Goal: Task Accomplishment & Management: Manage account settings

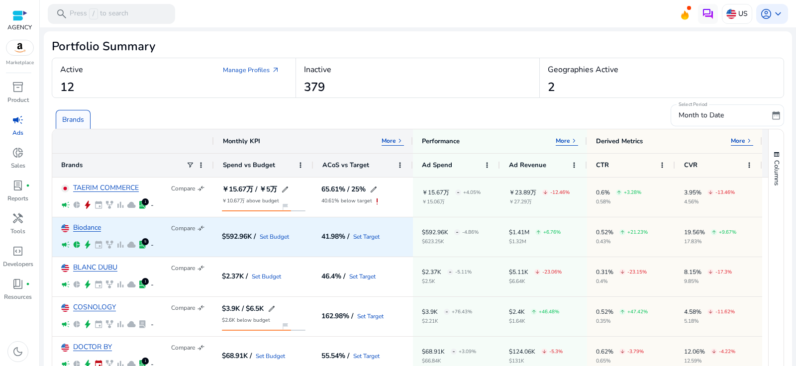
scroll to position [12, 0]
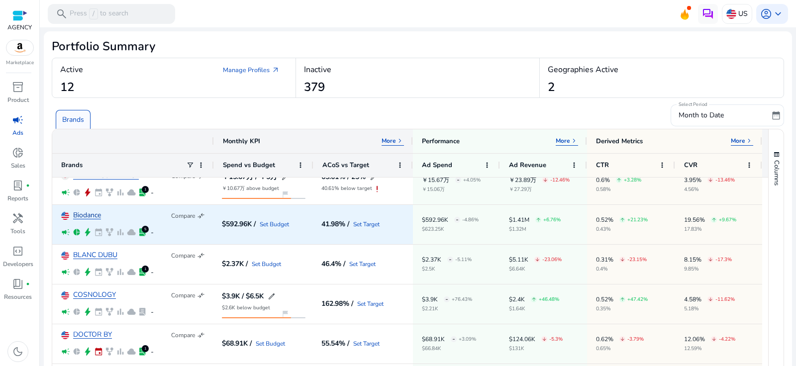
click at [88, 212] on link "Biodance" at bounding box center [87, 215] width 28 height 7
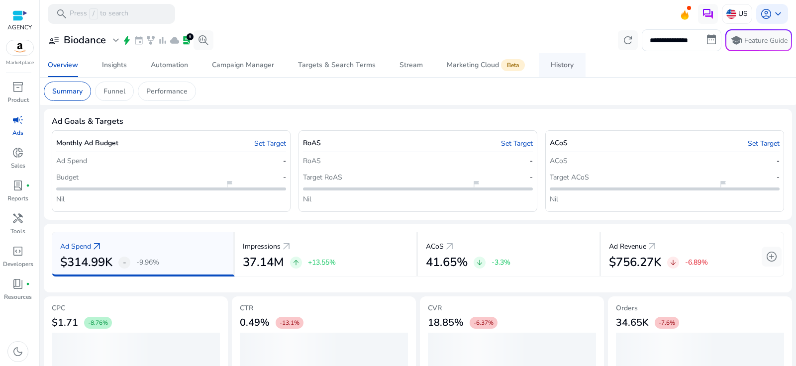
click at [558, 69] on div "History" at bounding box center [561, 65] width 23 height 7
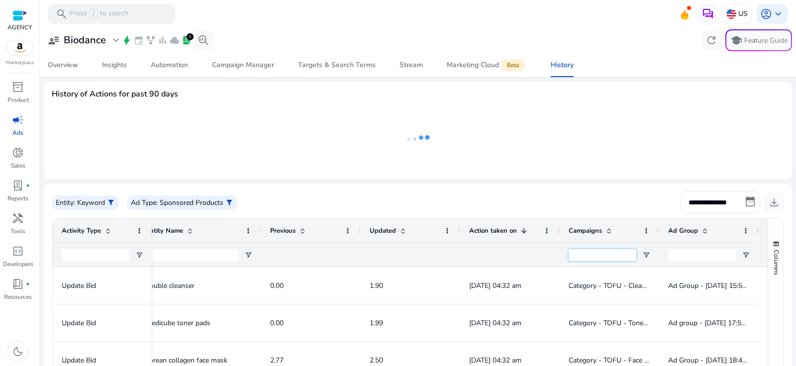
click at [611, 254] on input "Campaigns Filter Input" at bounding box center [602, 255] width 68 height 12
paste input "**********"
type input "**********"
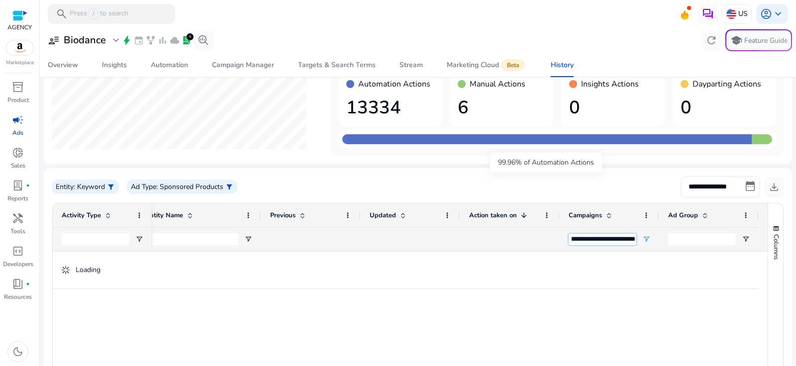
scroll to position [76, 0]
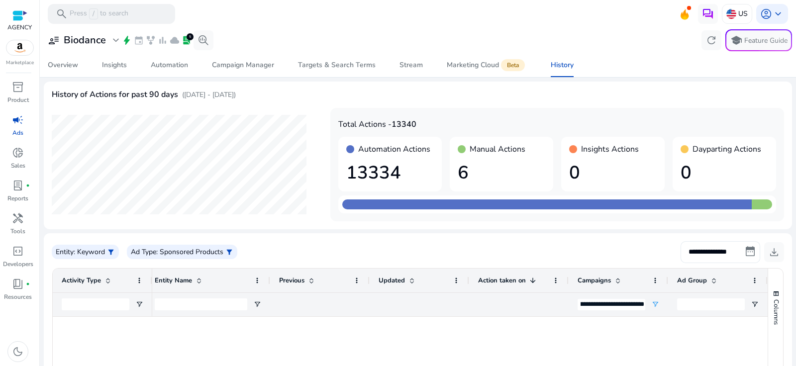
click at [735, 252] on input "**********" at bounding box center [720, 252] width 80 height 22
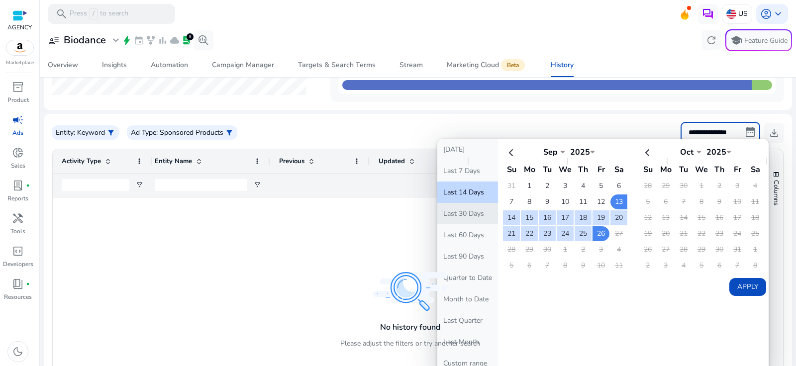
click at [465, 218] on button "Last 30 Days" at bounding box center [467, 213] width 61 height 21
type input "**********"
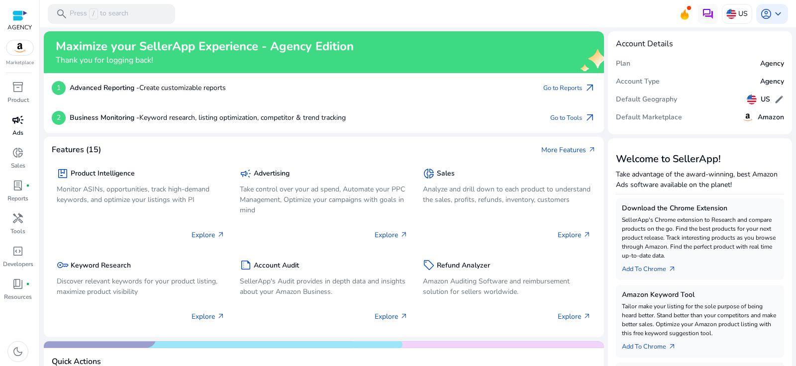
click at [21, 125] on span "campaign" at bounding box center [18, 120] width 12 height 12
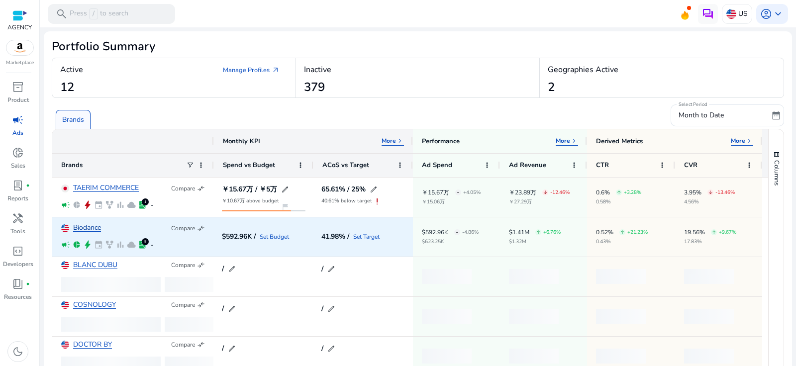
click at [93, 228] on link "Biodance" at bounding box center [87, 227] width 28 height 7
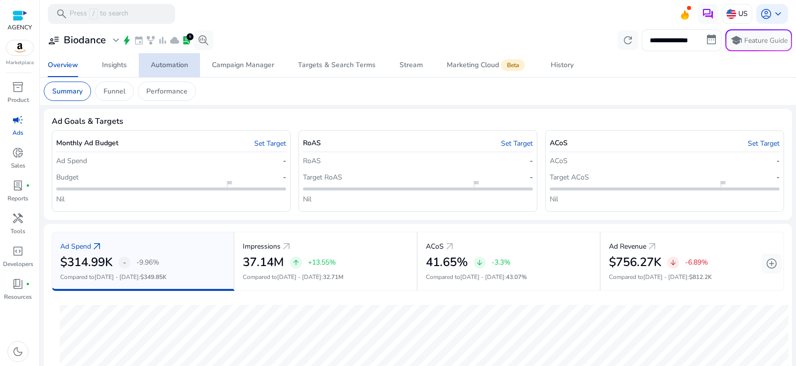
click at [182, 64] on div "Automation" at bounding box center [169, 65] width 37 height 7
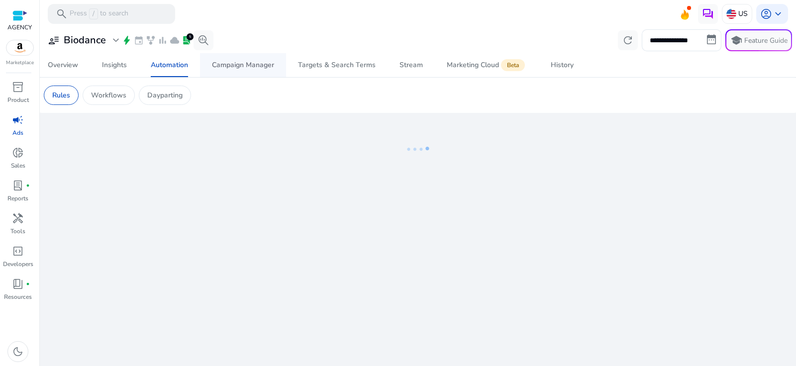
click at [247, 70] on span "Campaign Manager" at bounding box center [243, 65] width 62 height 24
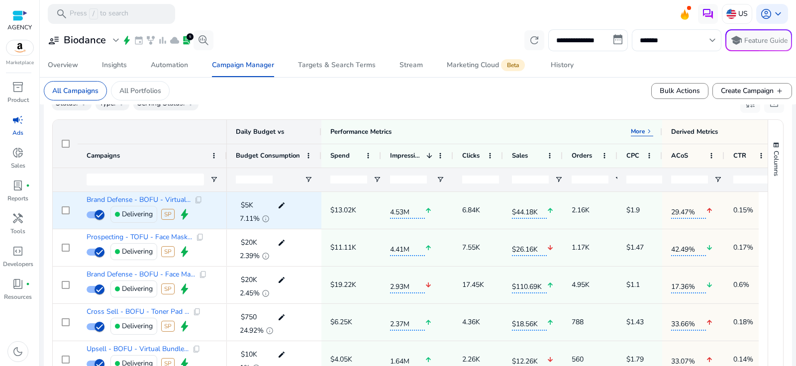
scroll to position [343, 0]
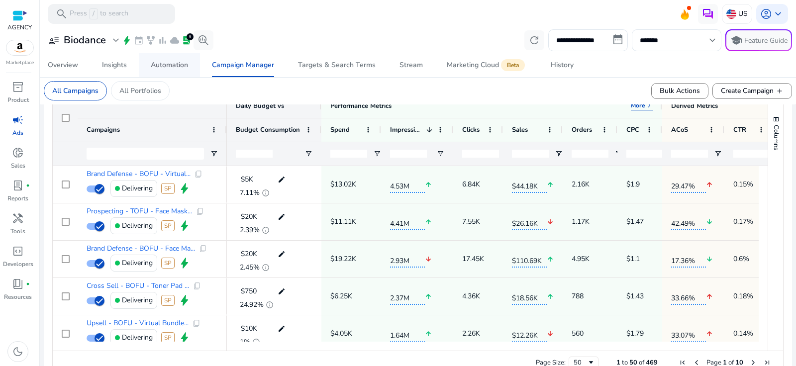
click at [173, 69] on div "Automation" at bounding box center [169, 65] width 37 height 7
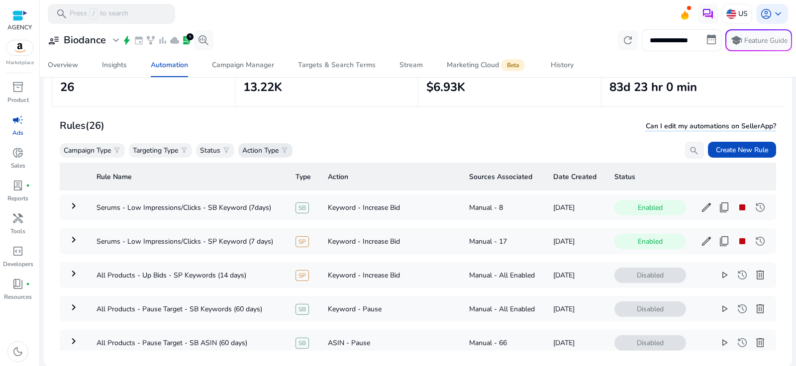
click at [273, 147] on p "Action Type" at bounding box center [260, 150] width 36 height 10
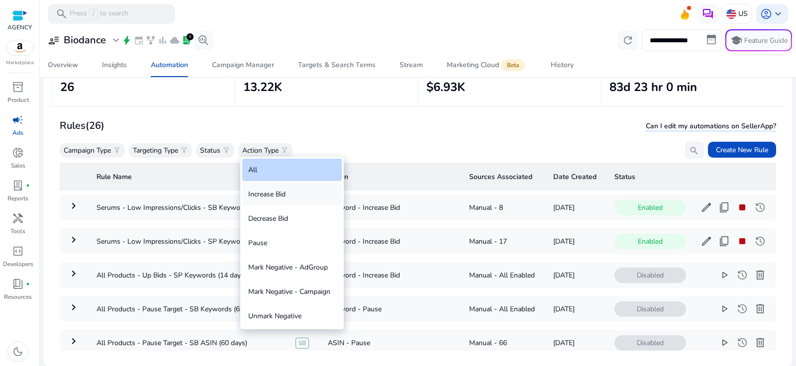
click at [275, 193] on div "Increase Bid" at bounding box center [291, 194] width 99 height 22
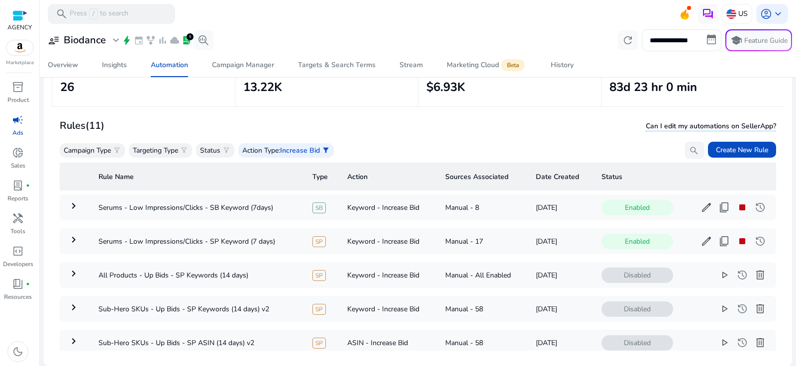
click at [442, 127] on div "Rules (11) Can I edit my automations on SellerApp?" at bounding box center [418, 125] width 716 height 17
click at [736, 212] on span "stop" at bounding box center [742, 207] width 12 height 12
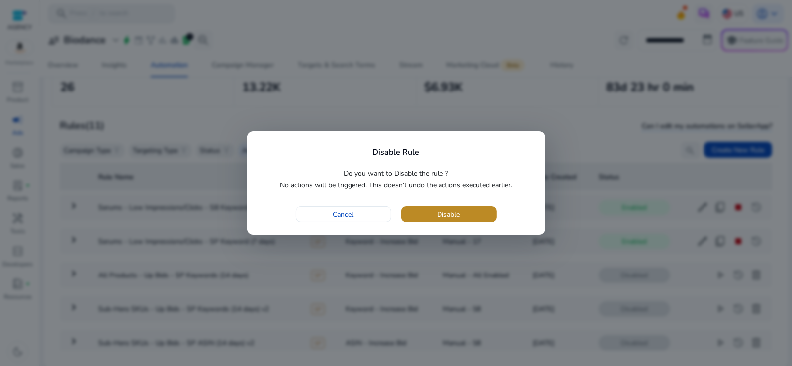
click at [474, 216] on span "button" at bounding box center [448, 214] width 95 height 24
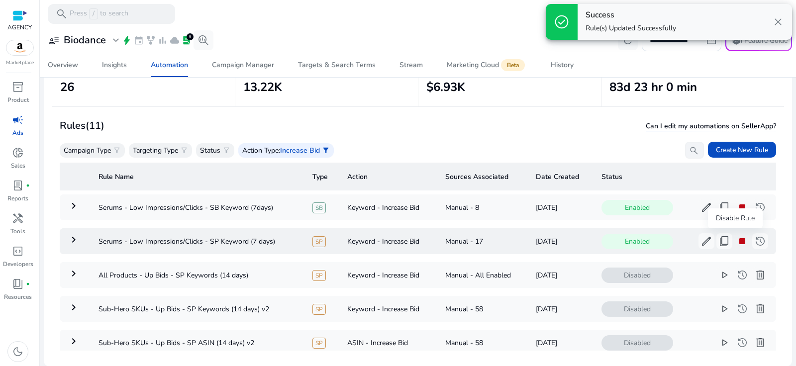
click at [736, 240] on span "stop" at bounding box center [742, 241] width 12 height 12
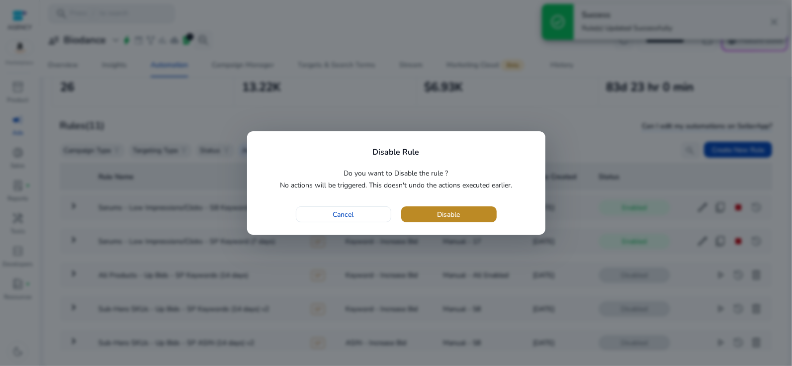
click at [469, 214] on span "button" at bounding box center [448, 214] width 95 height 24
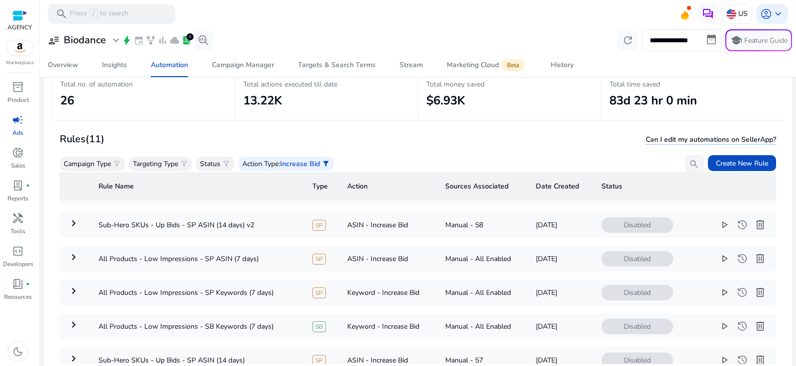
scroll to position [132, 0]
click at [720, 258] on span "play_arrow" at bounding box center [724, 258] width 12 height 12
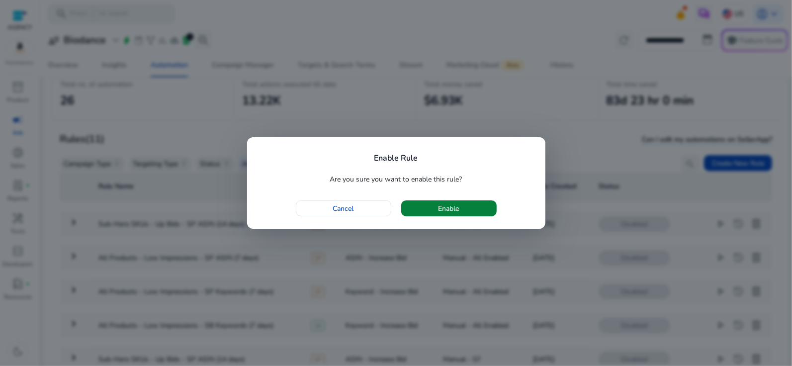
click at [476, 203] on span "button" at bounding box center [448, 208] width 95 height 24
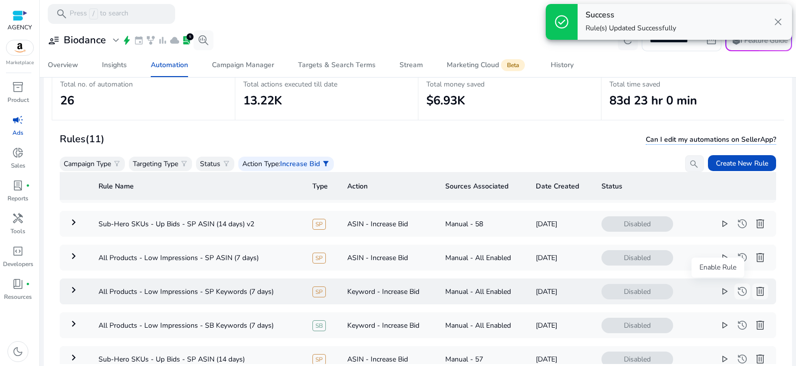
click at [716, 294] on button "play_arrow" at bounding box center [724, 291] width 16 height 16
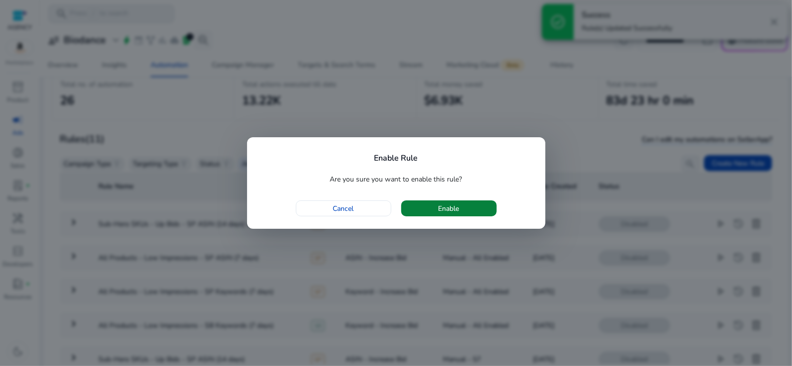
click at [477, 209] on span "button" at bounding box center [448, 208] width 95 height 24
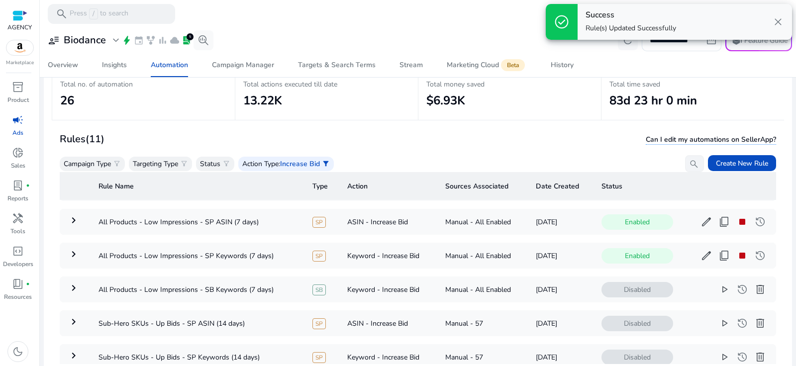
scroll to position [170, 0]
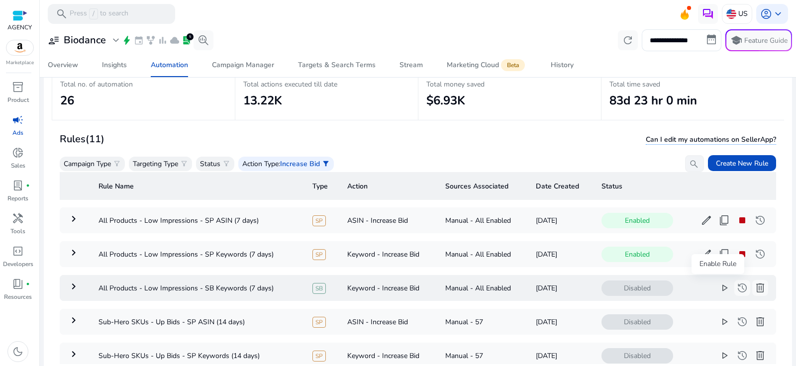
click at [718, 285] on span "play_arrow" at bounding box center [724, 288] width 12 height 12
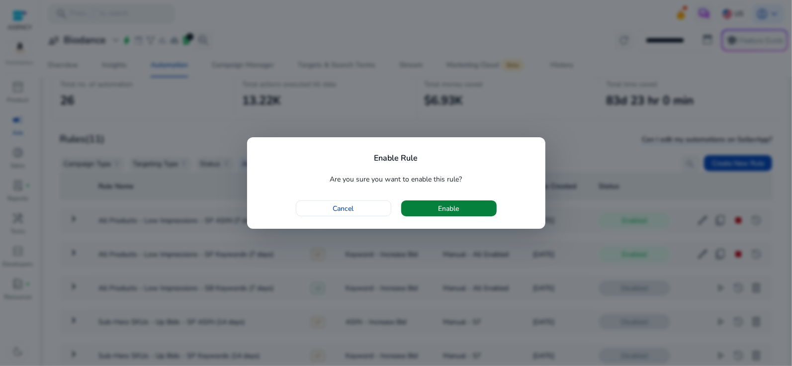
click at [475, 202] on span "button" at bounding box center [448, 208] width 95 height 24
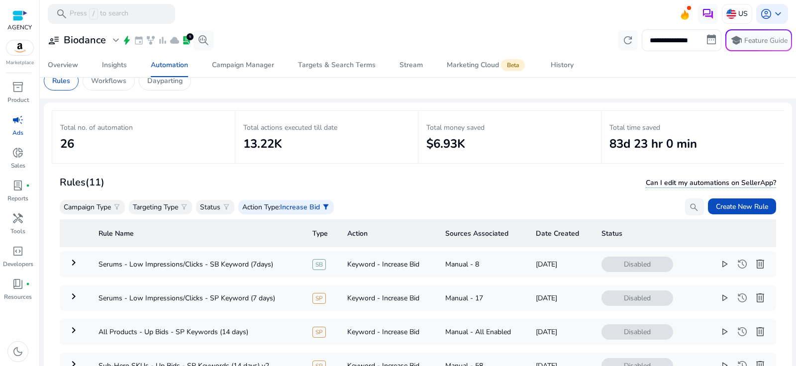
scroll to position [11, 0]
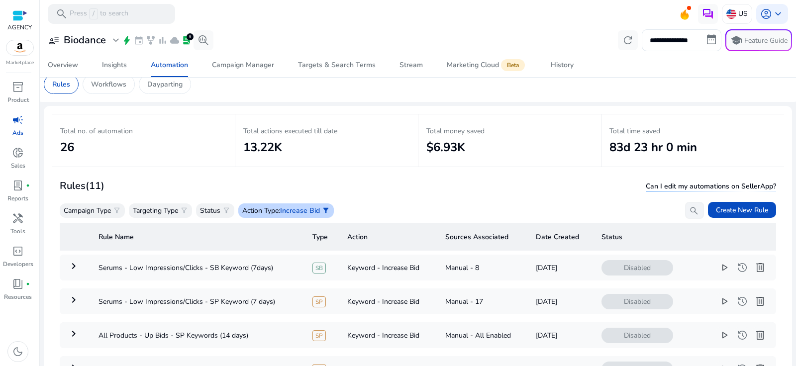
click at [311, 209] on span "Increase Bid" at bounding box center [300, 210] width 40 height 9
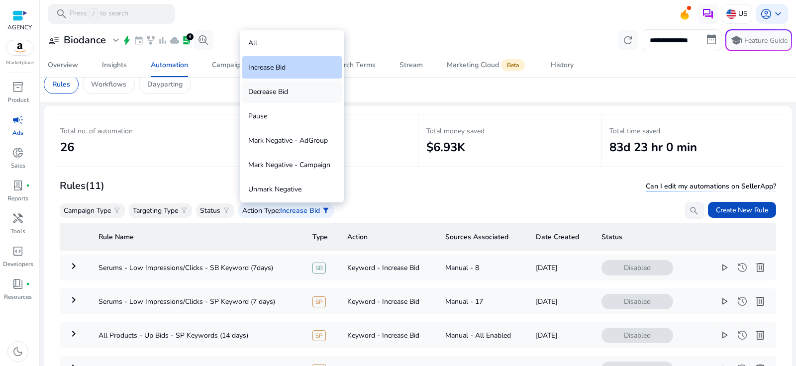
click at [295, 89] on div "Decrease Bid" at bounding box center [291, 92] width 99 height 22
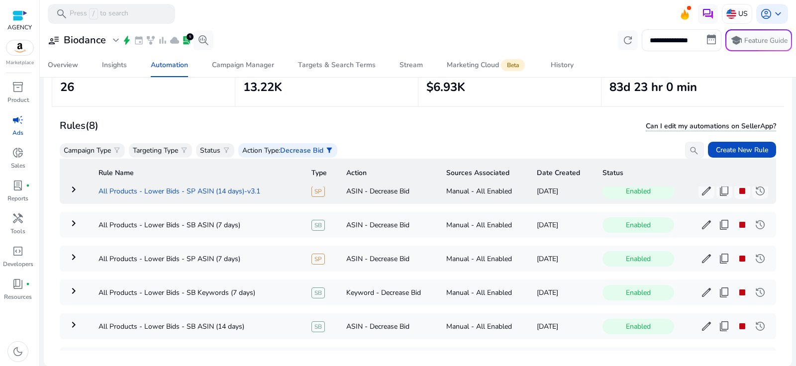
scroll to position [0, 0]
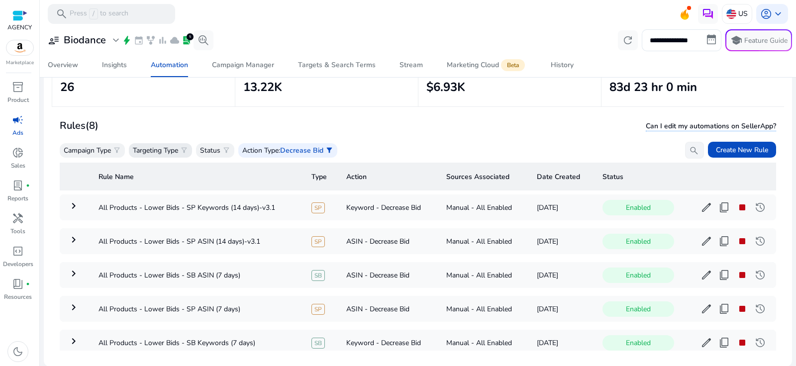
click at [174, 150] on p "Targeting Type" at bounding box center [155, 150] width 45 height 10
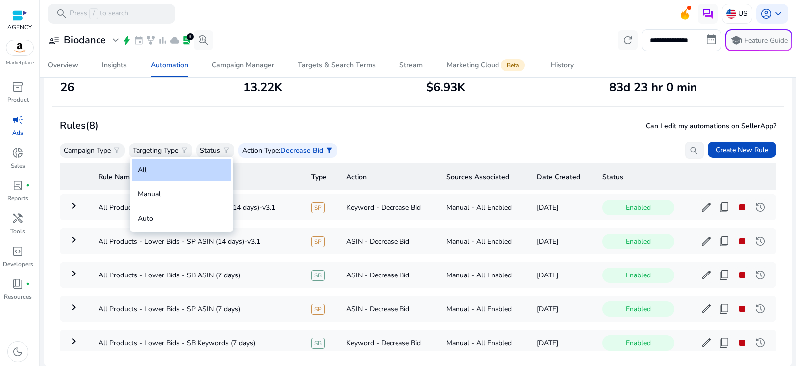
click at [96, 150] on div at bounding box center [398, 183] width 796 height 366
click at [102, 150] on p "Campaign Type" at bounding box center [87, 150] width 47 height 10
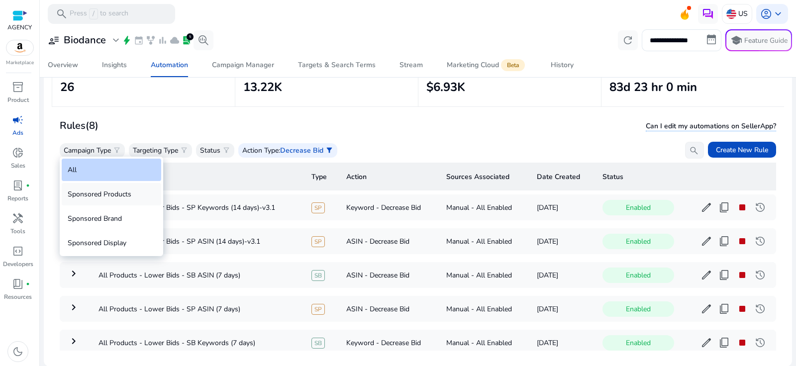
click at [106, 191] on div "Sponsored Products" at bounding box center [111, 194] width 99 height 22
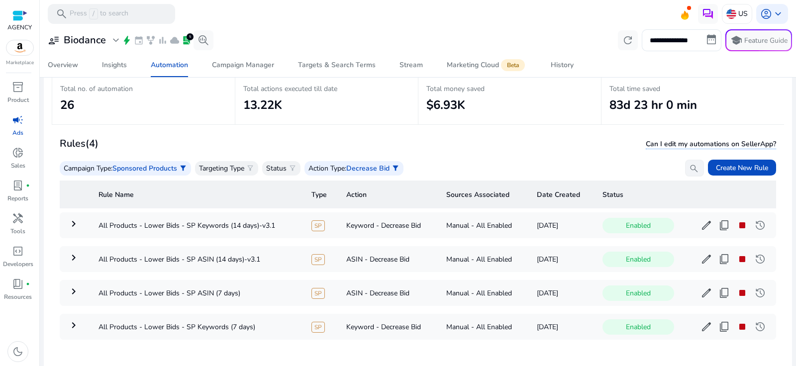
scroll to position [71, 0]
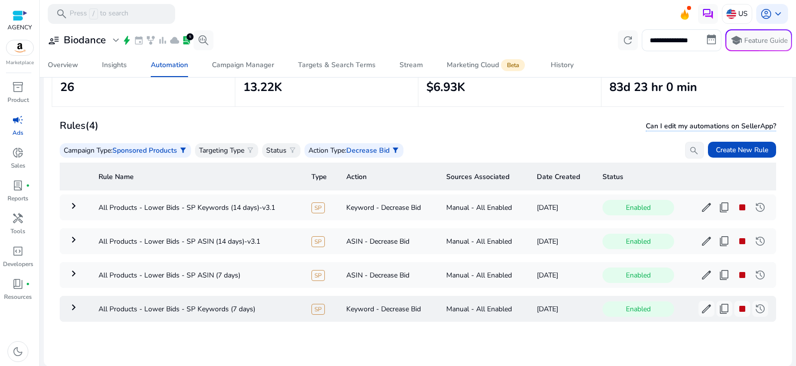
click at [68, 306] on mat-icon "keyboard_arrow_right" at bounding box center [74, 307] width 12 height 12
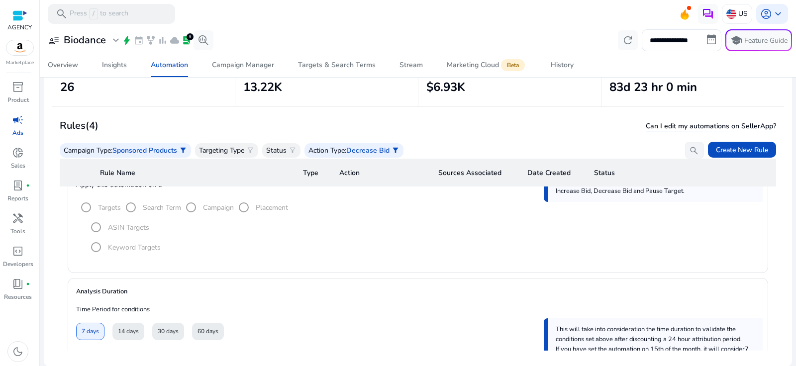
scroll to position [0, 0]
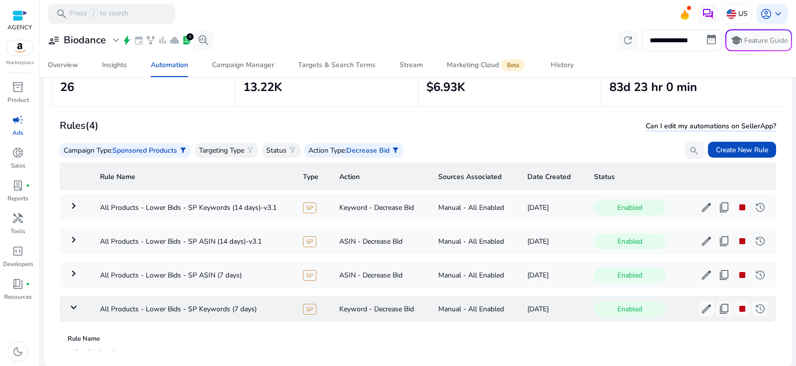
click at [73, 303] on mat-icon "keyboard_arrow_down" at bounding box center [74, 307] width 12 height 12
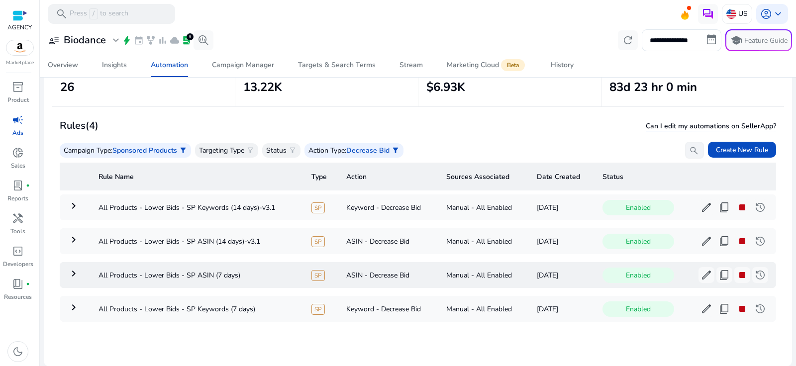
click at [71, 272] on mat-icon "keyboard_arrow_right" at bounding box center [74, 274] width 12 height 12
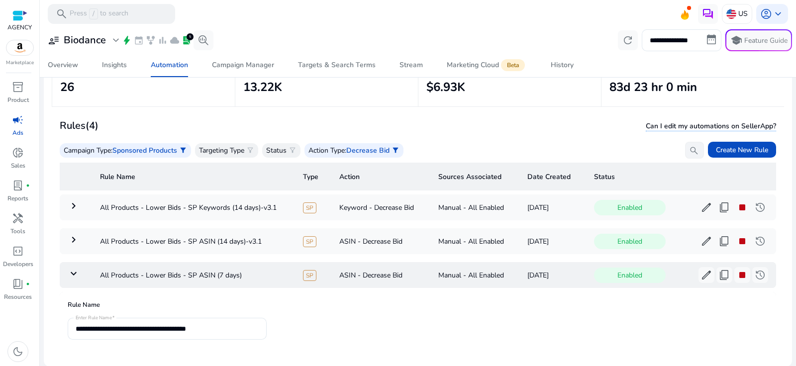
click at [71, 270] on mat-icon "keyboard_arrow_down" at bounding box center [74, 274] width 12 height 12
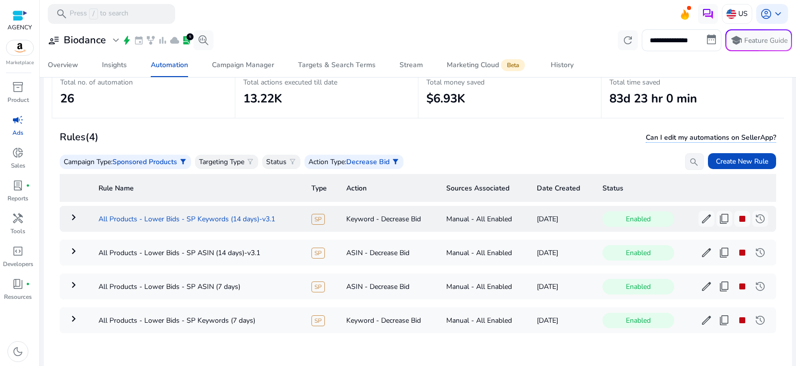
scroll to position [58, 0]
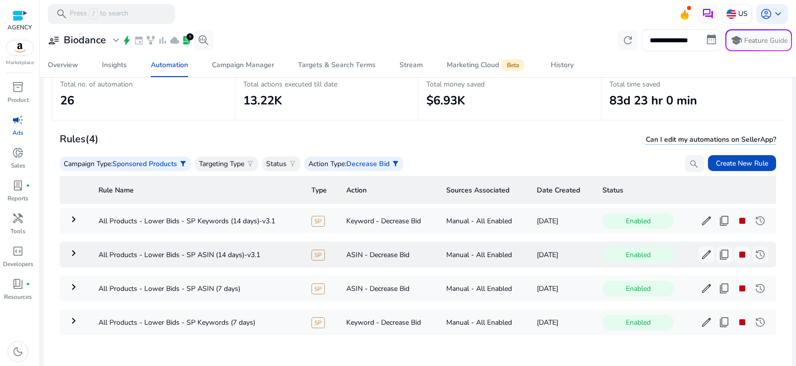
click at [73, 252] on mat-icon "keyboard_arrow_right" at bounding box center [74, 253] width 12 height 12
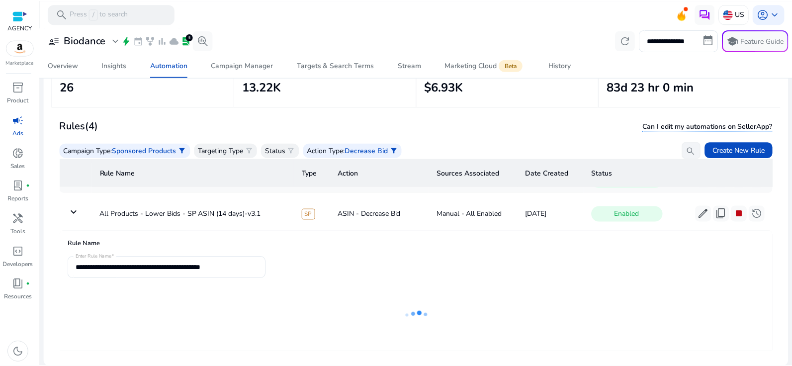
scroll to position [0, 0]
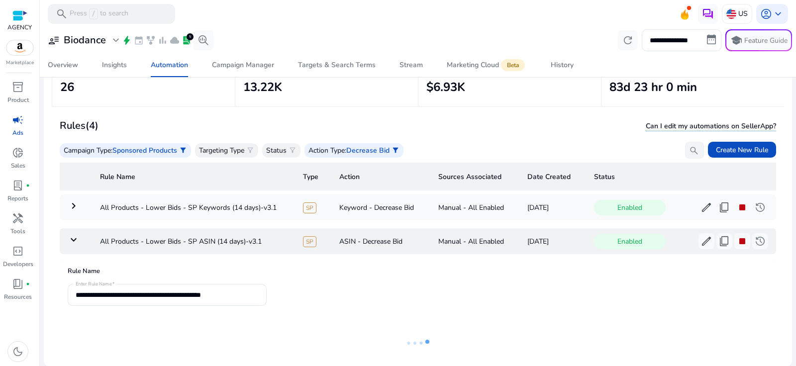
click at [73, 239] on mat-icon "keyboard_arrow_down" at bounding box center [74, 240] width 12 height 12
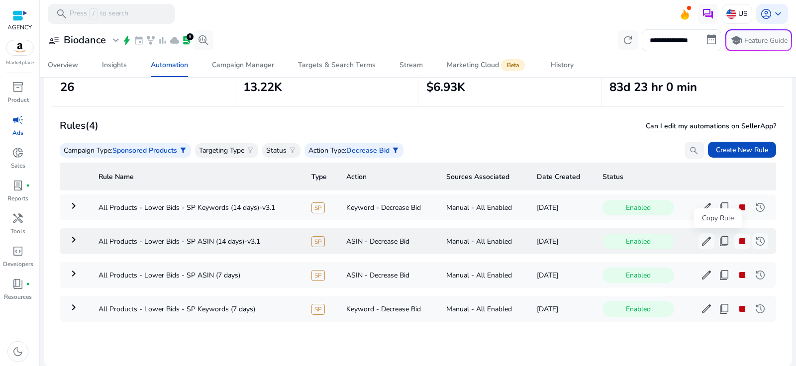
click at [718, 239] on span "content_copy" at bounding box center [724, 241] width 12 height 12
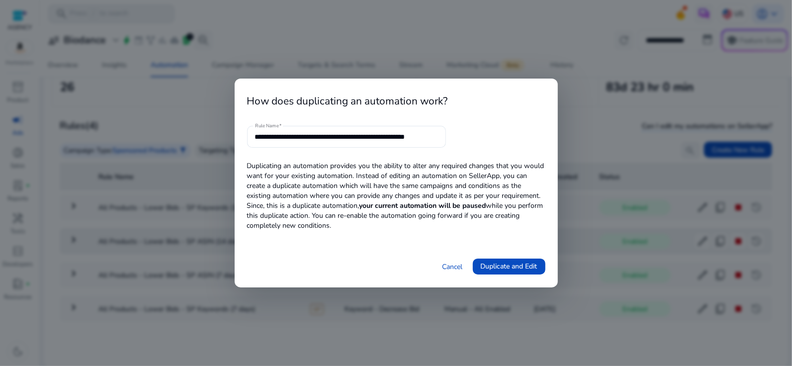
scroll to position [0, 9]
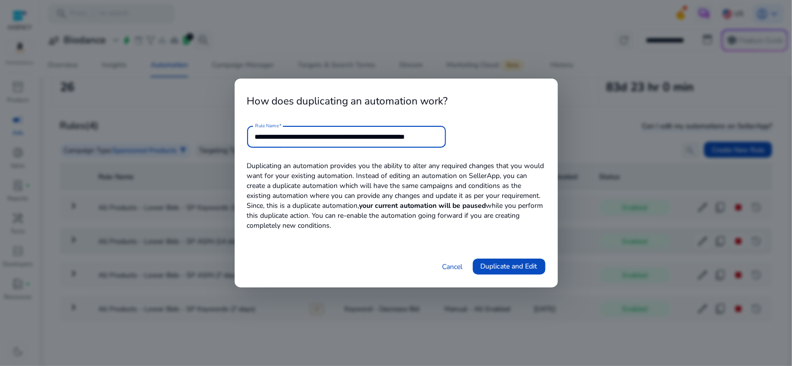
drag, startPoint x: 397, startPoint y: 135, endPoint x: 406, endPoint y: 136, distance: 9.5
click at [406, 136] on input "**********" at bounding box center [346, 136] width 183 height 11
click at [429, 138] on input "**********" at bounding box center [346, 136] width 183 height 11
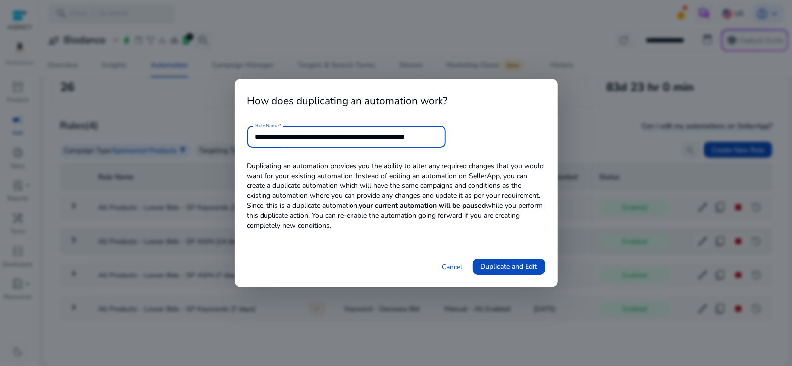
click at [429, 138] on input "**********" at bounding box center [346, 136] width 183 height 11
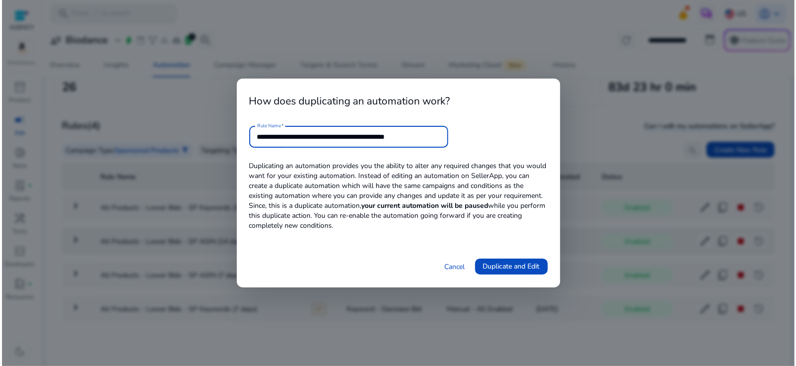
scroll to position [0, 0]
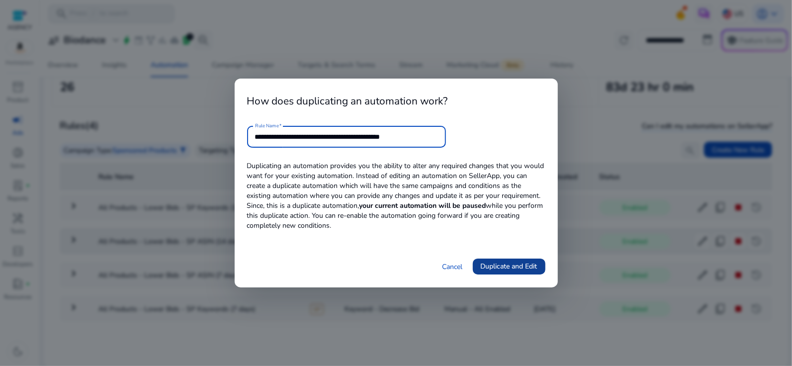
type input "**********"
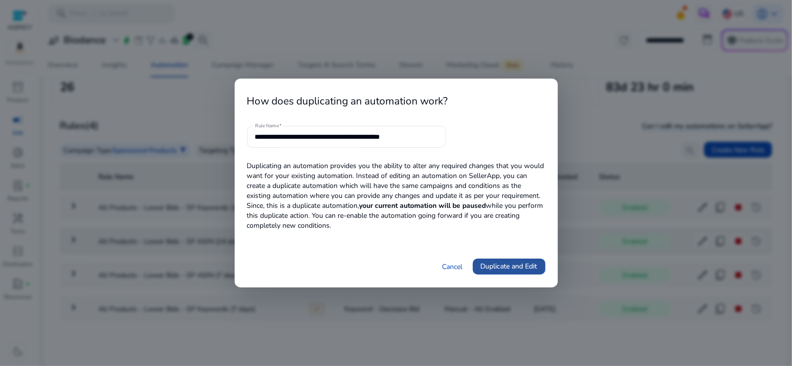
click at [528, 267] on span "Duplicate and Edit" at bounding box center [509, 266] width 57 height 10
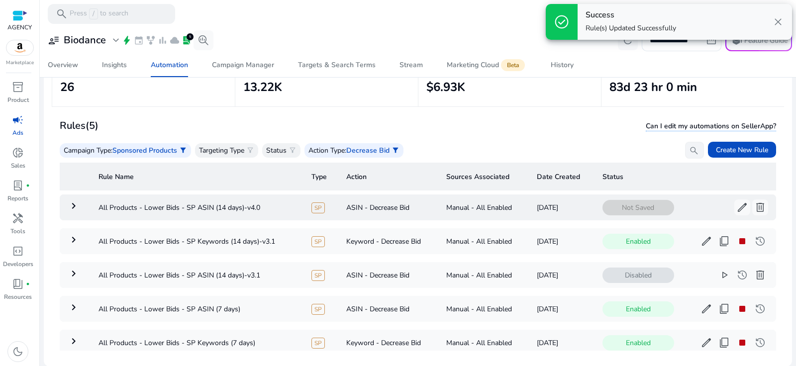
click at [68, 207] on mat-icon "keyboard_arrow_right" at bounding box center [74, 206] width 12 height 12
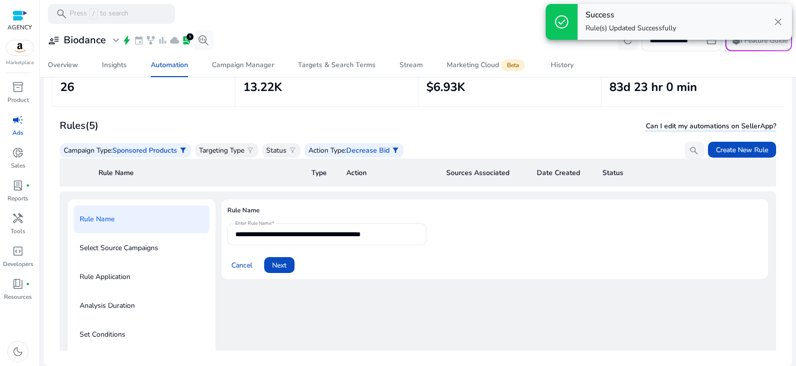
scroll to position [35, 0]
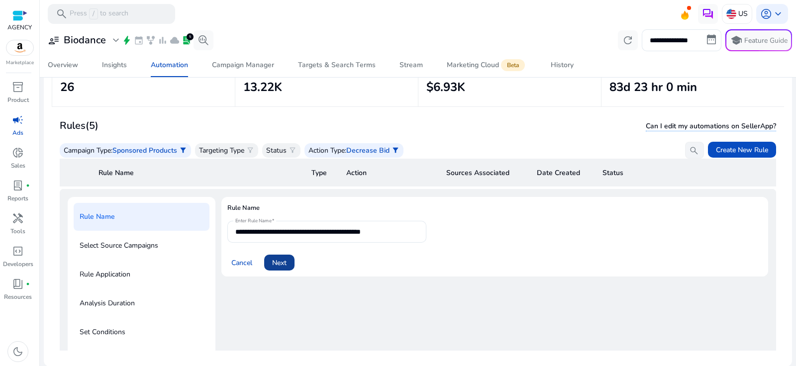
click at [282, 262] on span "Next" at bounding box center [279, 263] width 14 height 10
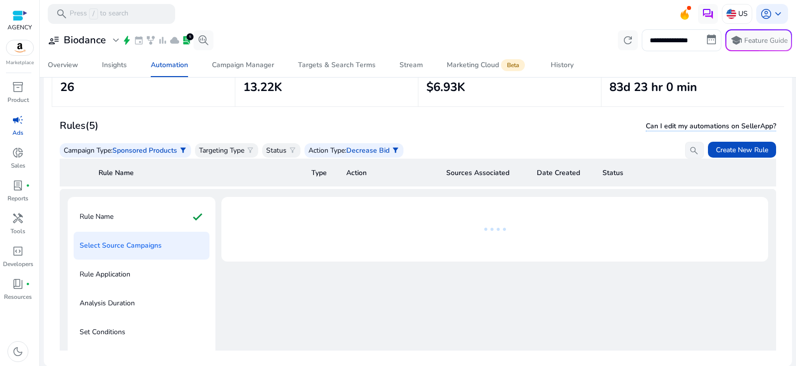
click at [110, 238] on p "Select Source Campaigns" at bounding box center [121, 246] width 82 height 16
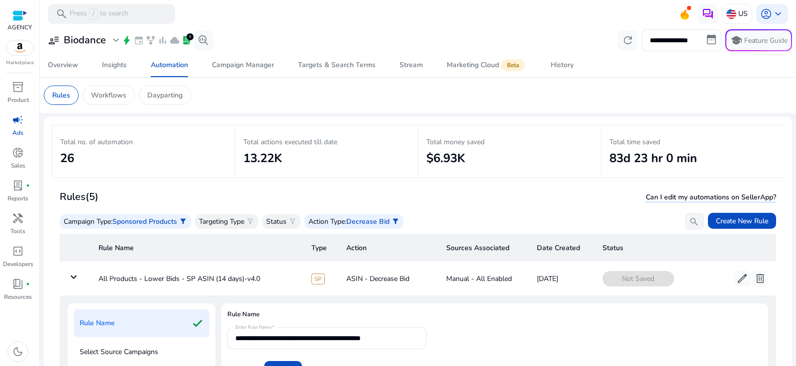
click at [114, 344] on p "Select Source Campaigns" at bounding box center [119, 352] width 79 height 16
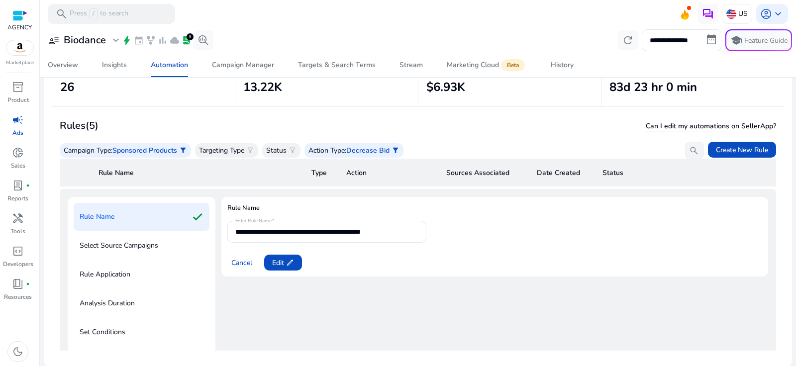
click at [140, 247] on p "Select Source Campaigns" at bounding box center [119, 246] width 79 height 16
click at [290, 263] on span "edit" at bounding box center [290, 263] width 8 height 8
click at [290, 263] on span at bounding box center [279, 263] width 30 height 24
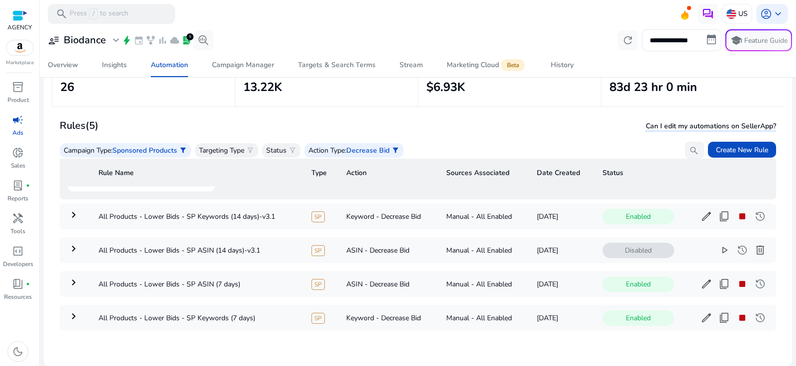
scroll to position [0, 0]
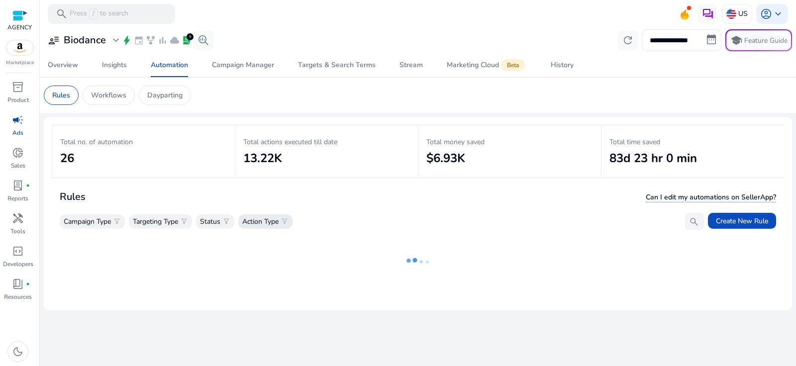
click at [270, 220] on p "Action Type" at bounding box center [260, 221] width 36 height 10
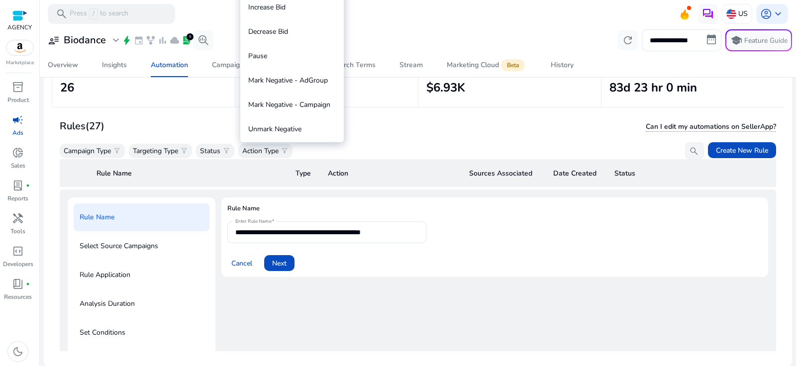
scroll to position [71, 0]
click at [250, 313] on div at bounding box center [398, 183] width 796 height 366
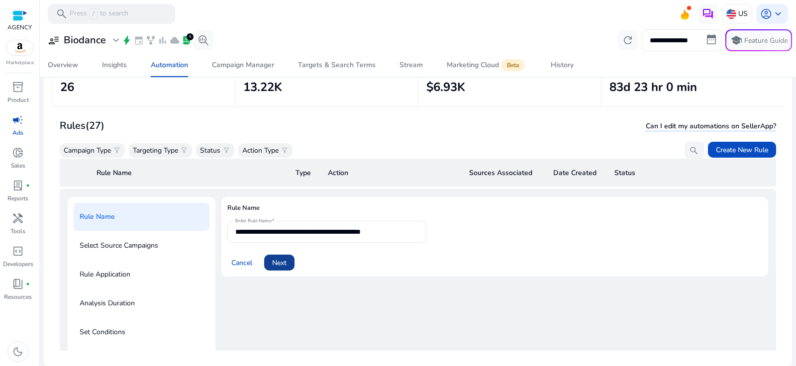
click at [282, 265] on span "Next" at bounding box center [279, 263] width 14 height 10
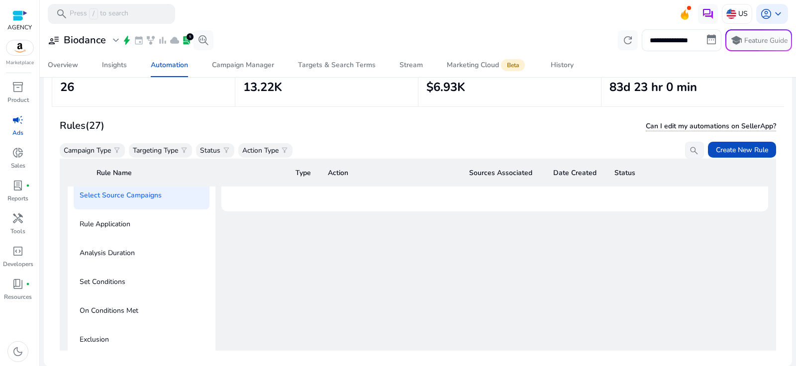
scroll to position [0, 0]
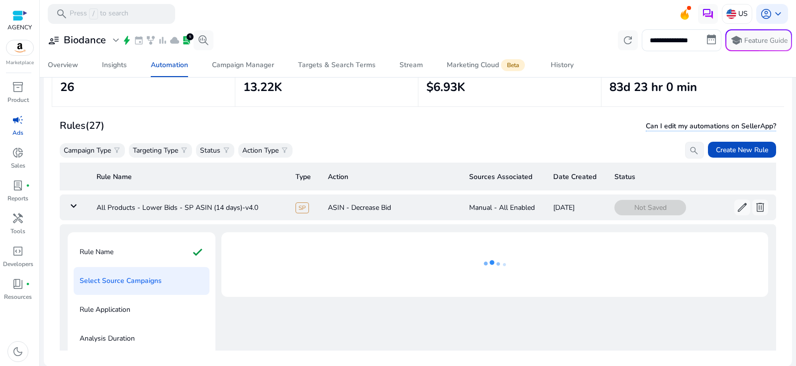
click at [77, 211] on td "keyboard_arrow_down" at bounding box center [74, 207] width 29 height 26
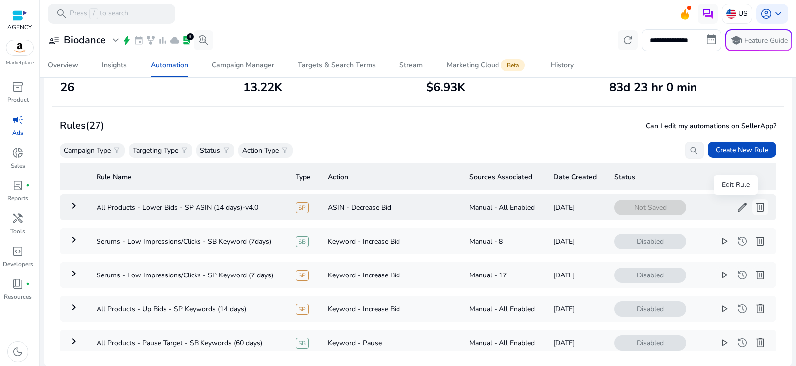
click at [736, 211] on span "edit" at bounding box center [742, 207] width 12 height 12
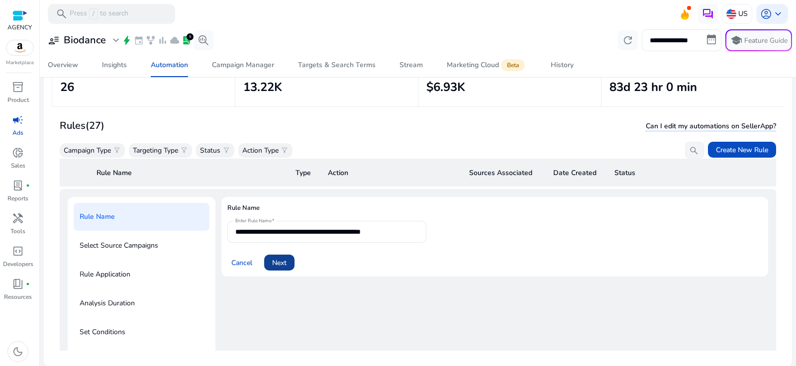
click at [284, 258] on span "Next" at bounding box center [279, 263] width 14 height 10
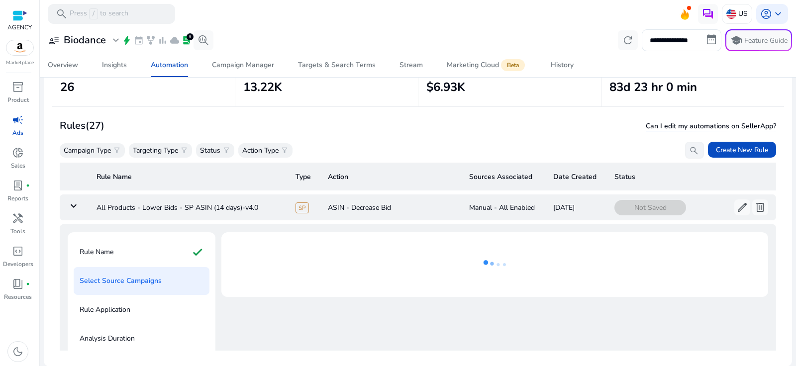
click at [68, 205] on mat-icon "keyboard_arrow_down" at bounding box center [74, 206] width 12 height 12
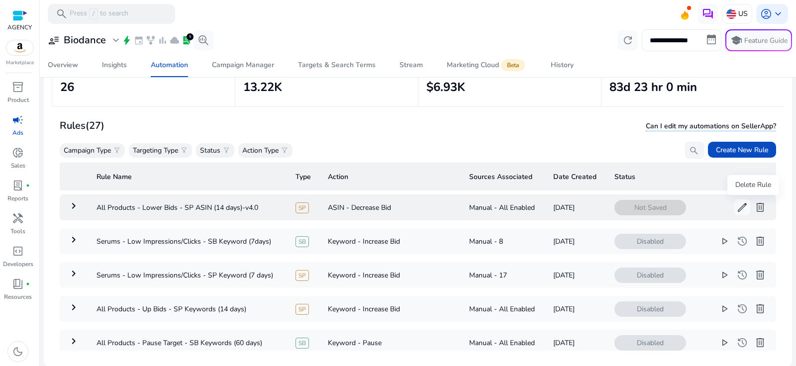
click at [754, 209] on span "delete" at bounding box center [760, 207] width 12 height 12
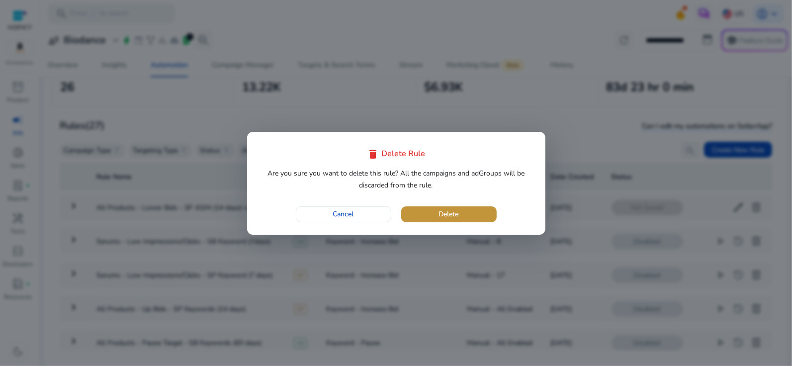
click at [485, 210] on span "button" at bounding box center [448, 214] width 95 height 24
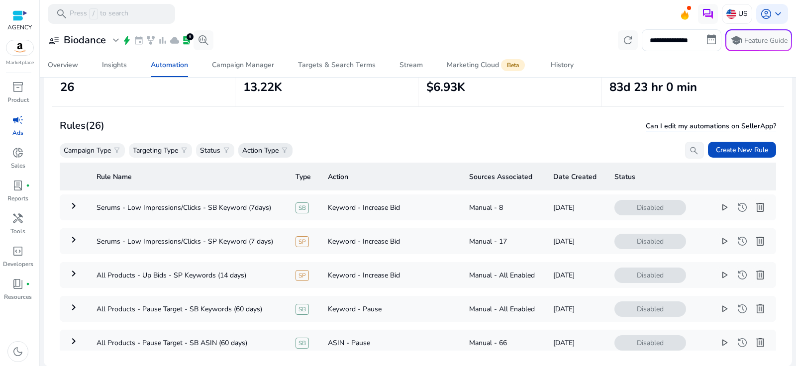
click at [269, 146] on p "Action Type" at bounding box center [260, 150] width 36 height 10
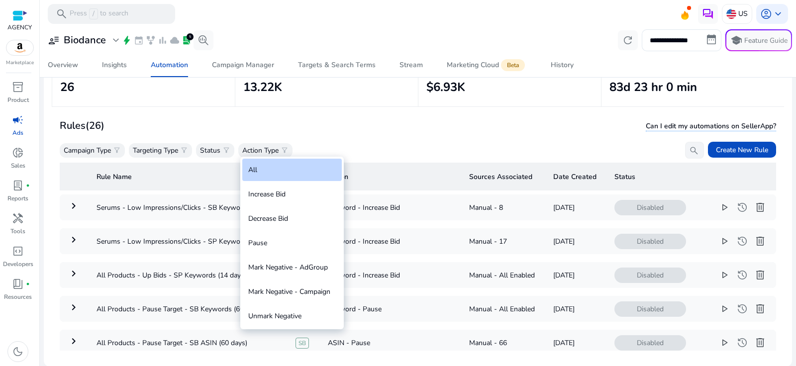
click at [406, 143] on div at bounding box center [398, 183] width 796 height 366
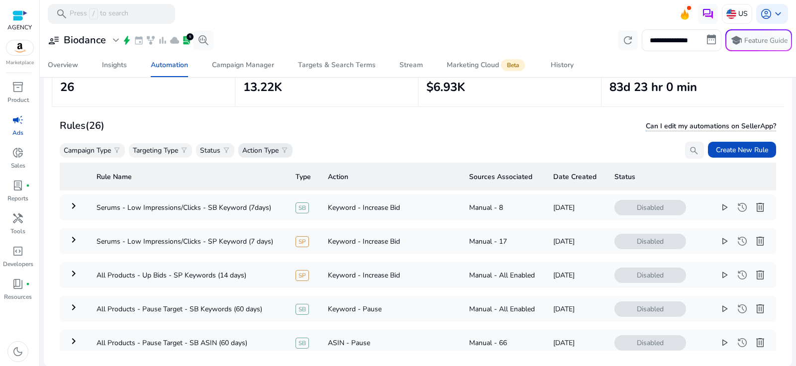
click at [276, 152] on p "Action Type" at bounding box center [260, 150] width 36 height 10
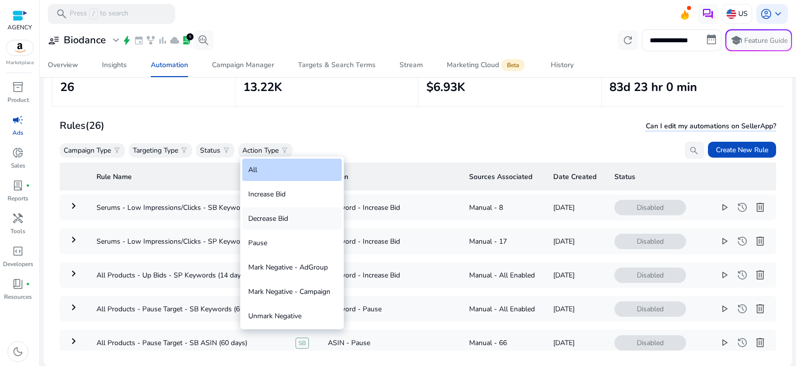
click at [273, 219] on div "Decrease Bid" at bounding box center [291, 218] width 99 height 22
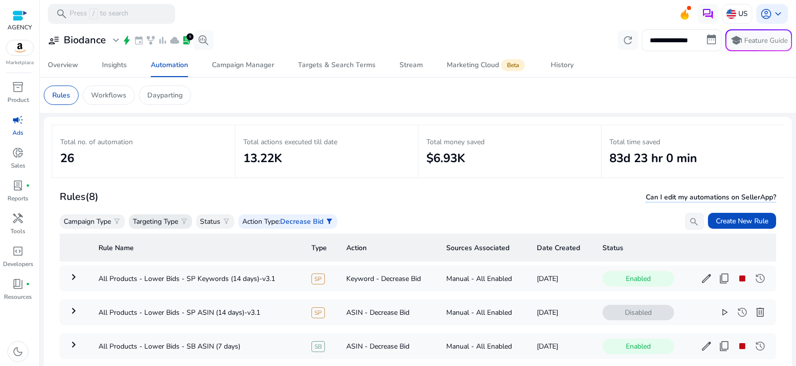
click at [178, 216] on p "Targeting Type" at bounding box center [155, 221] width 45 height 10
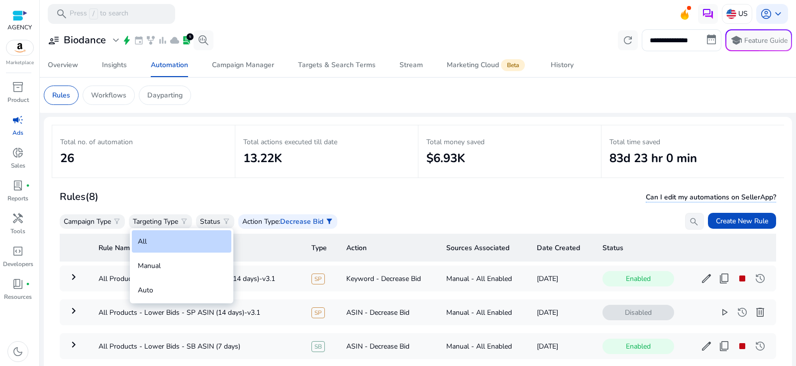
click at [98, 219] on div at bounding box center [398, 183] width 796 height 366
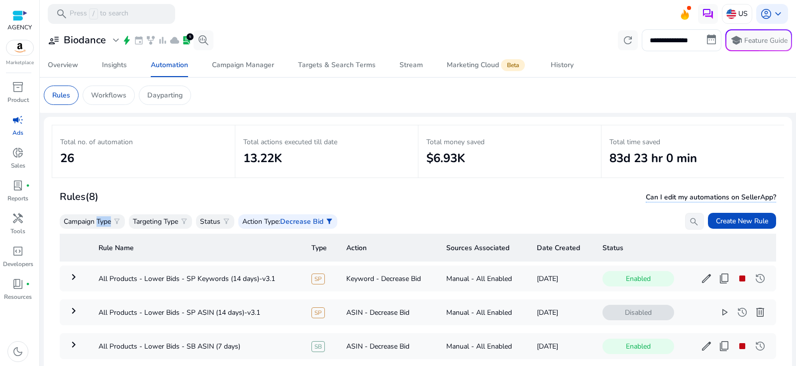
click at [98, 219] on p "Campaign Type" at bounding box center [87, 221] width 47 height 10
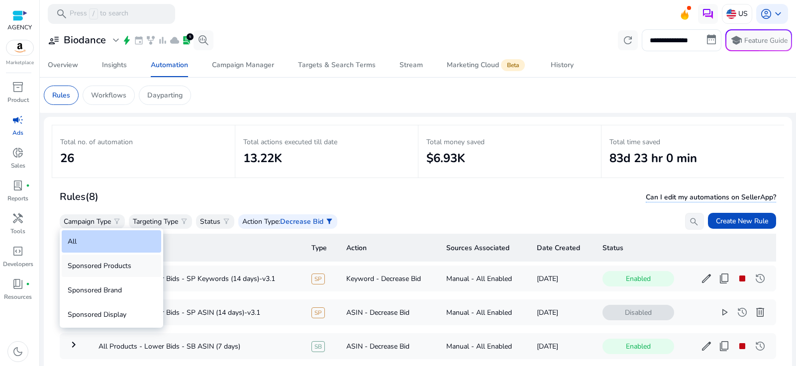
click at [109, 261] on div "Sponsored Products" at bounding box center [111, 266] width 99 height 22
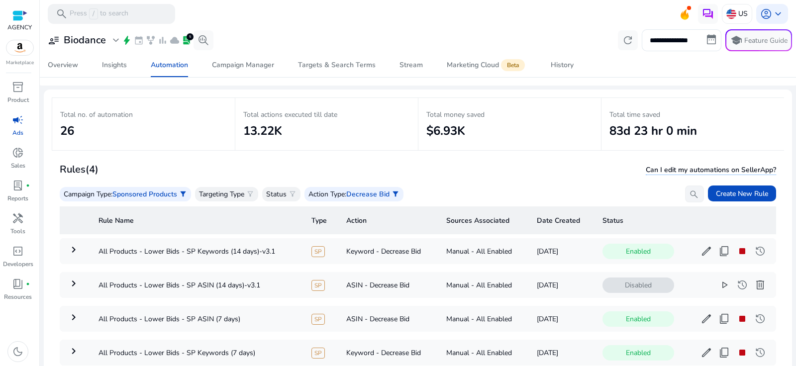
scroll to position [28, 0]
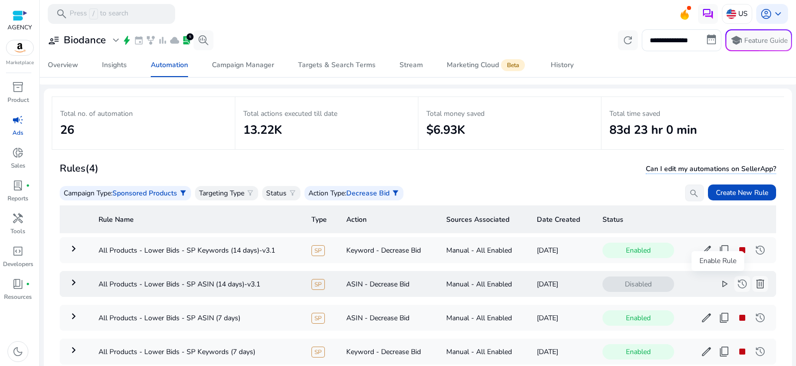
click at [719, 284] on span "play_arrow" at bounding box center [724, 284] width 12 height 12
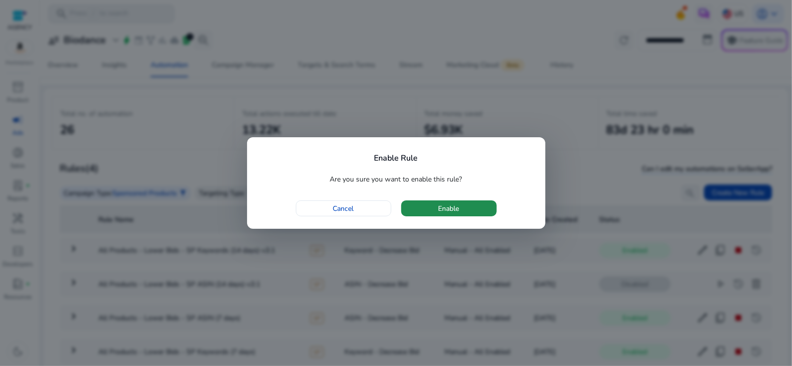
click at [474, 208] on span "button" at bounding box center [448, 208] width 95 height 24
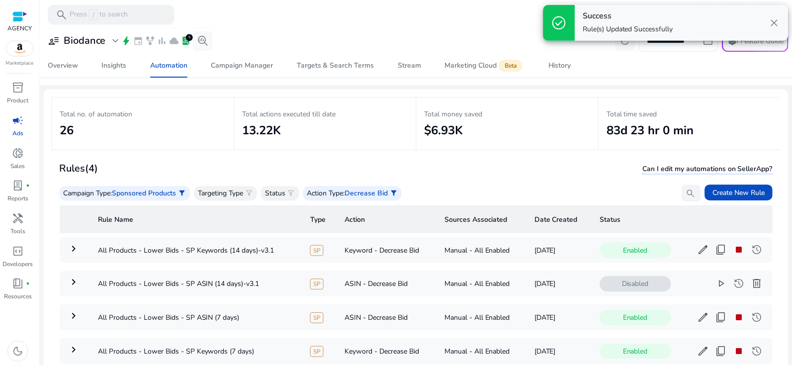
scroll to position [71, 0]
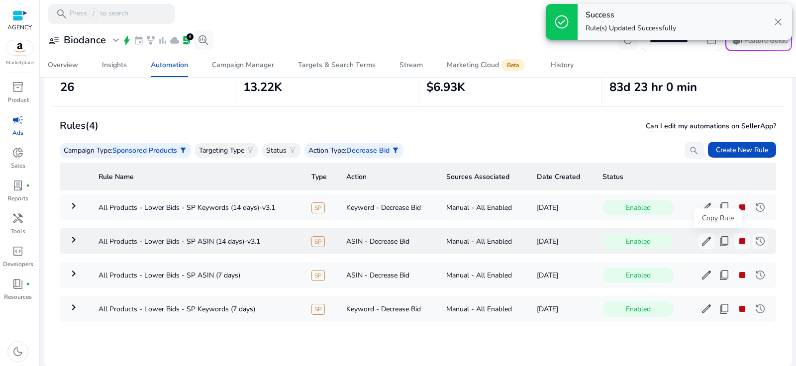
click at [719, 235] on span "content_copy" at bounding box center [724, 241] width 12 height 12
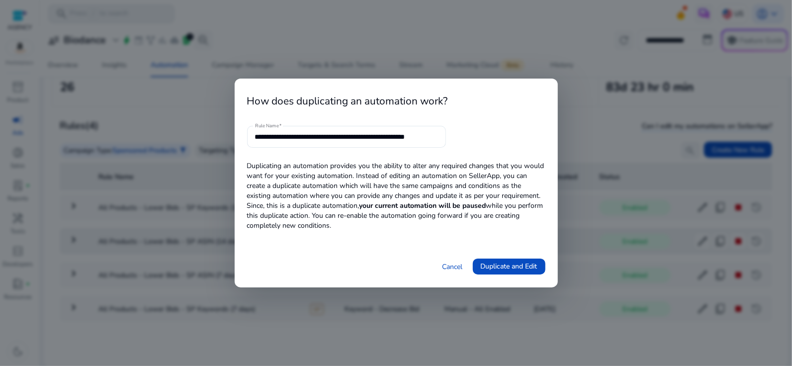
scroll to position [0, 9]
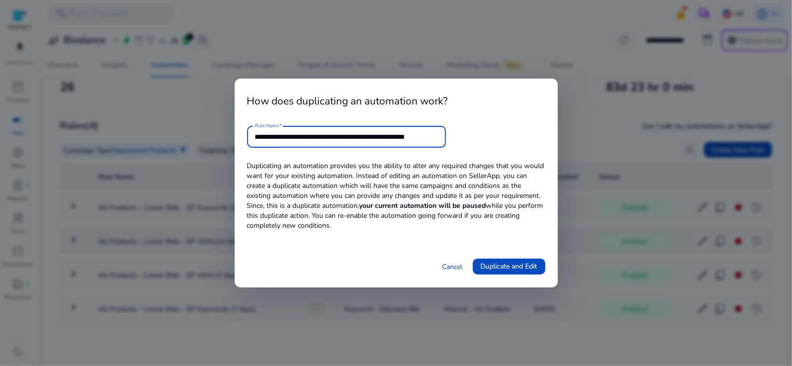
drag, startPoint x: 397, startPoint y: 134, endPoint x: 541, endPoint y: 148, distance: 144.8
click at [541, 148] on div "**********" at bounding box center [396, 183] width 323 height 209
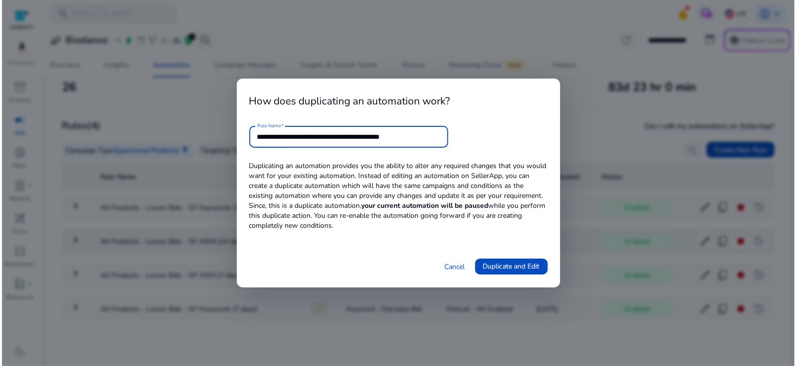
scroll to position [0, 0]
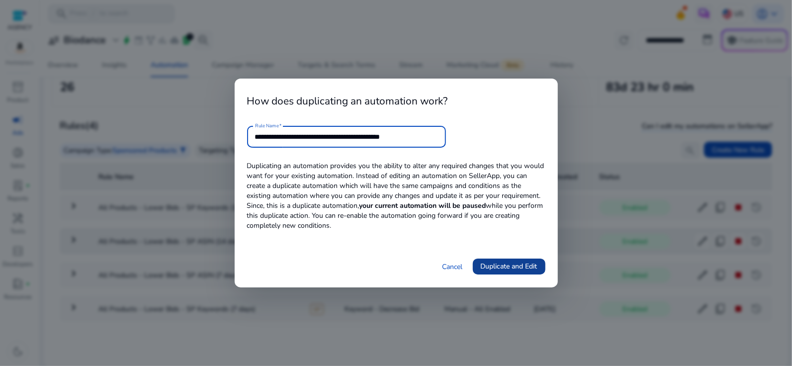
type input "**********"
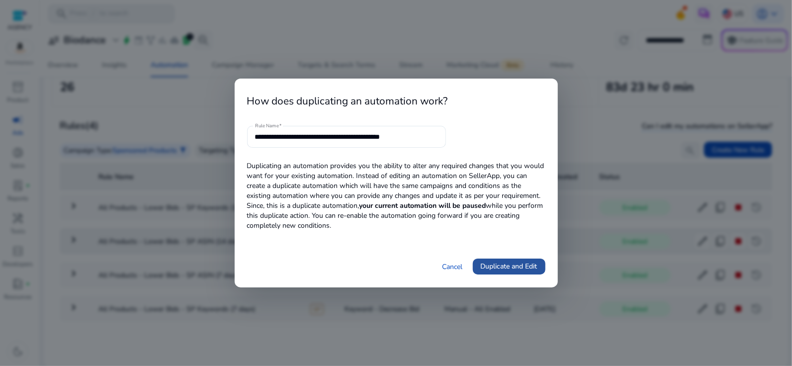
click at [516, 271] on span "Duplicate and Edit" at bounding box center [509, 266] width 57 height 10
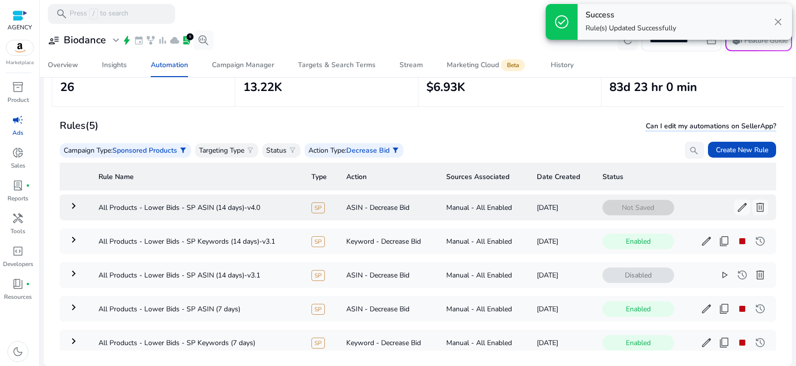
click at [72, 208] on mat-icon "keyboard_arrow_right" at bounding box center [74, 206] width 12 height 12
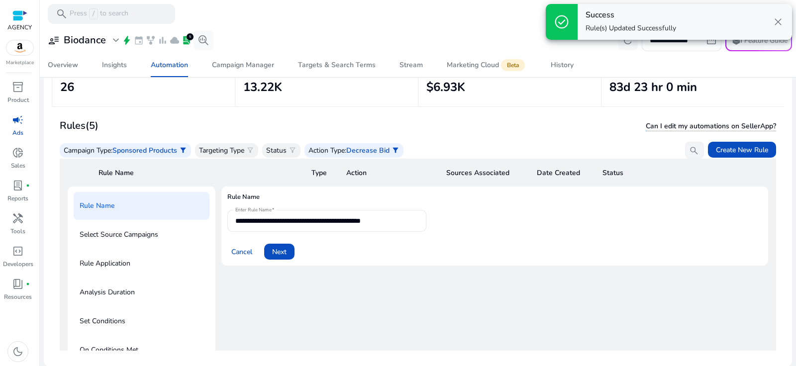
scroll to position [86, 0]
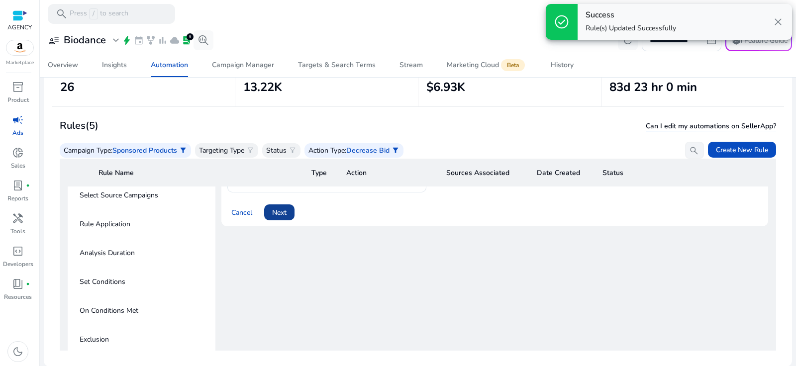
click at [278, 212] on span "Next" at bounding box center [279, 212] width 14 height 10
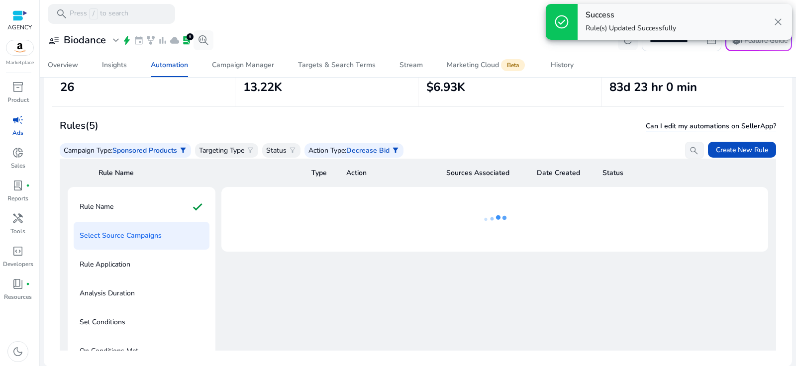
scroll to position [0, 0]
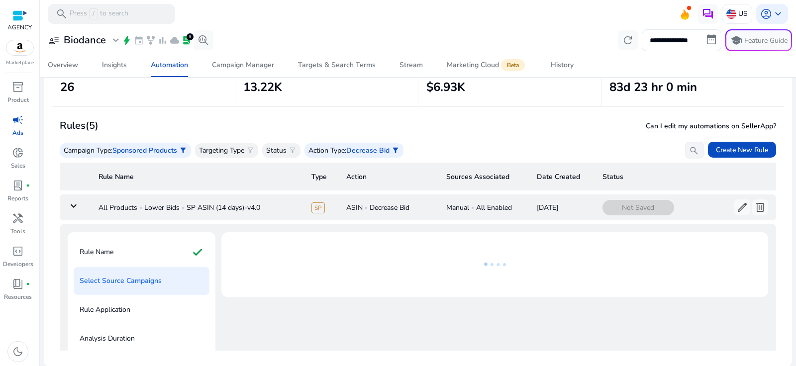
click at [76, 204] on mat-icon "keyboard_arrow_down" at bounding box center [74, 206] width 12 height 12
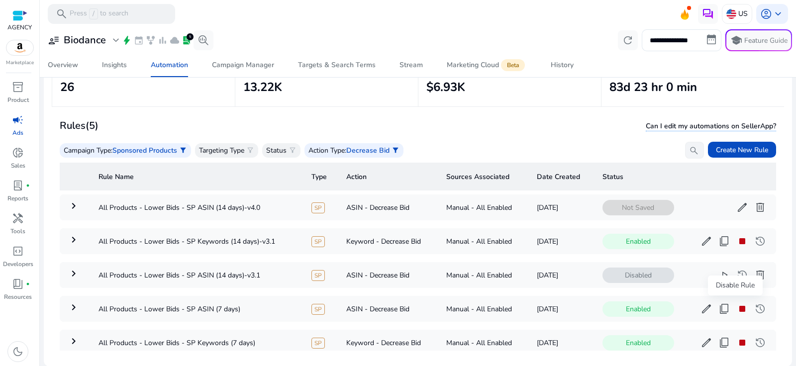
click at [716, 275] on mat-tooltip-component "Disable Rule" at bounding box center [735, 285] width 55 height 20
click at [718, 269] on span "play_arrow" at bounding box center [724, 275] width 12 height 12
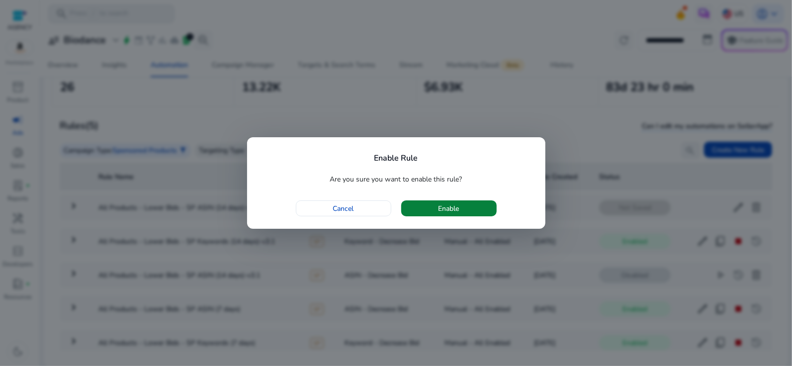
click at [481, 208] on span "button" at bounding box center [448, 208] width 95 height 24
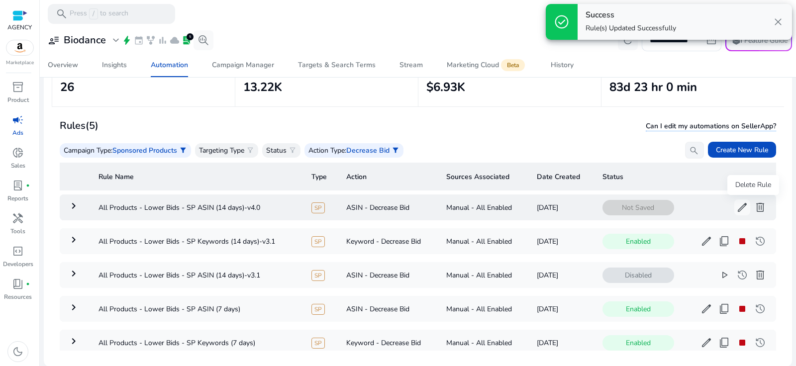
click at [756, 208] on span "delete" at bounding box center [760, 207] width 12 height 12
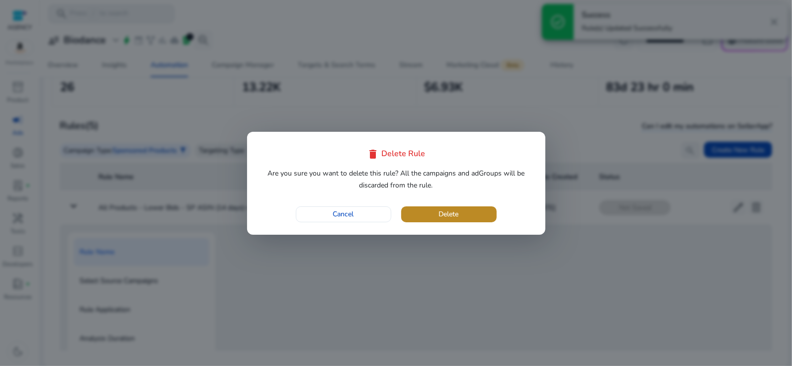
click at [457, 213] on span "Delete" at bounding box center [449, 214] width 20 height 10
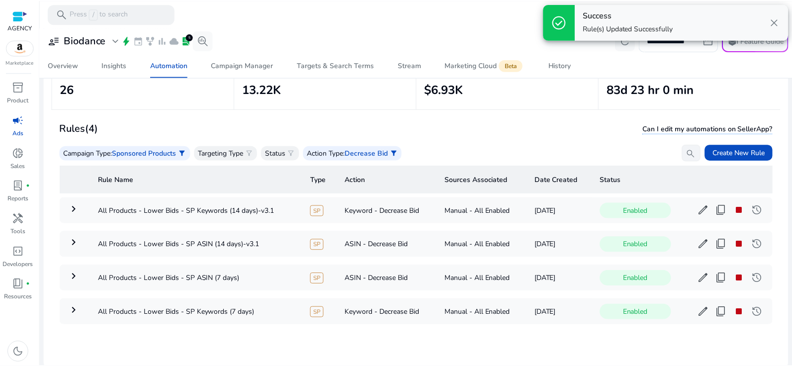
scroll to position [71, 0]
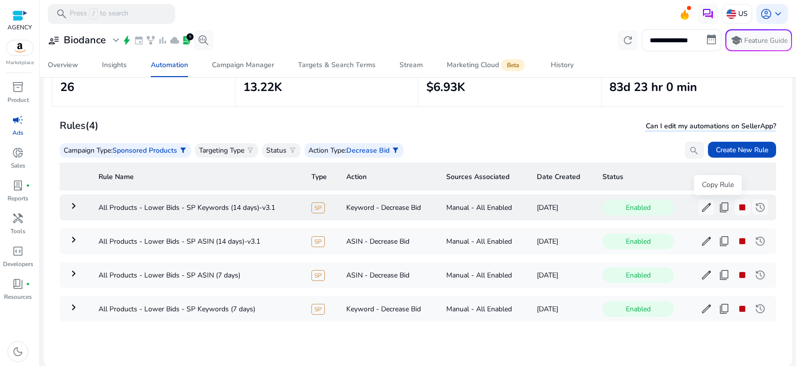
click at [718, 209] on span "content_copy" at bounding box center [724, 207] width 12 height 12
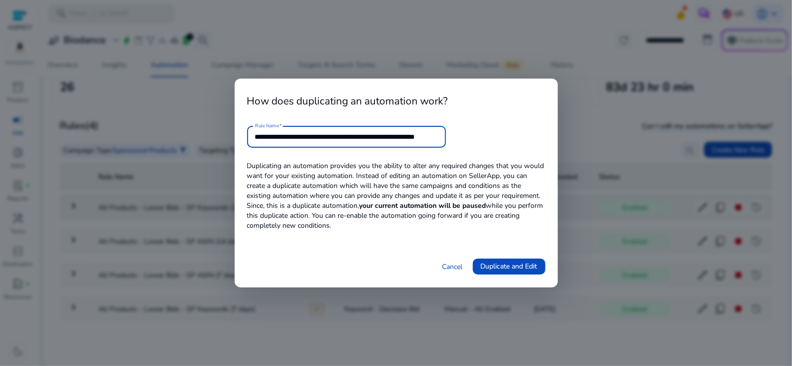
scroll to position [0, 24]
drag, startPoint x: 395, startPoint y: 141, endPoint x: 586, endPoint y: 140, distance: 190.4
click at [575, 142] on div "**********" at bounding box center [396, 183] width 792 height 366
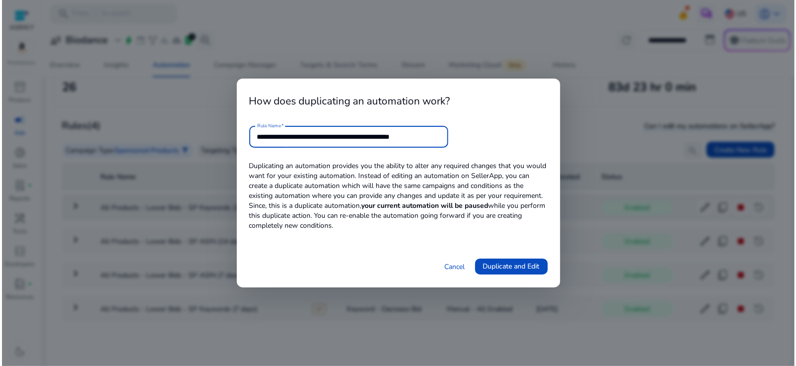
scroll to position [0, 0]
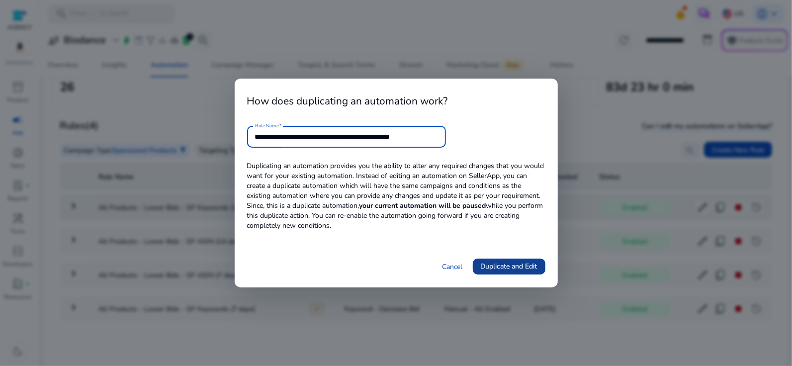
type input "**********"
click at [523, 268] on span "Duplicate and Edit" at bounding box center [509, 266] width 57 height 10
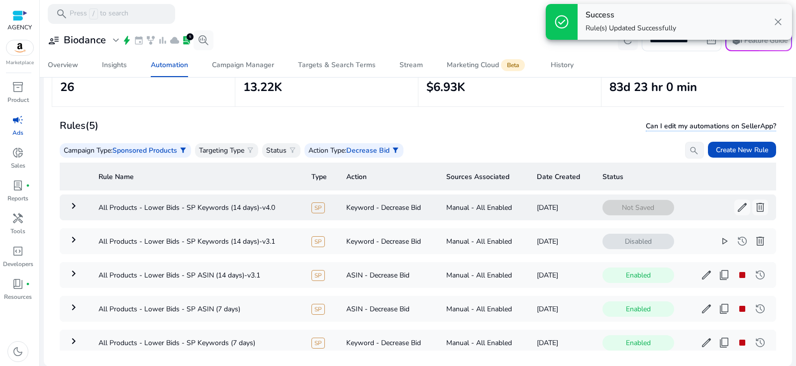
click at [73, 208] on mat-icon "keyboard_arrow_right" at bounding box center [74, 206] width 12 height 12
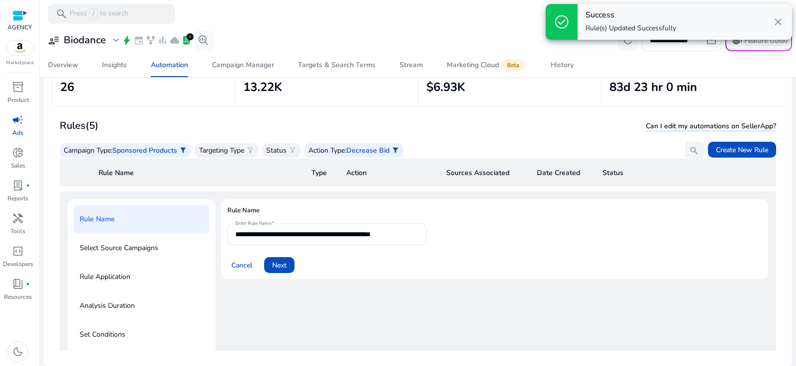
scroll to position [35, 0]
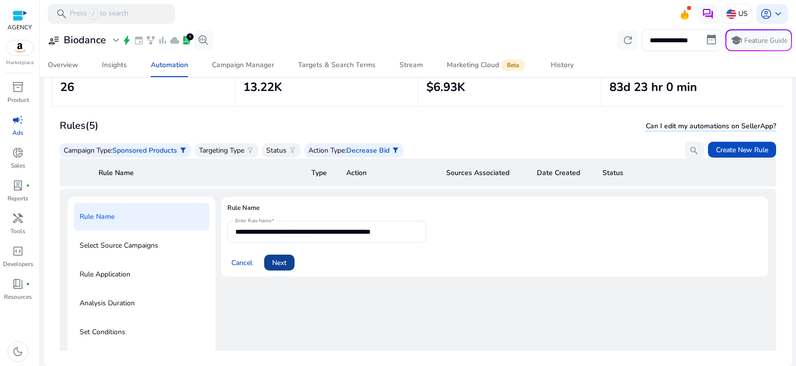
click at [283, 266] on span "Next" at bounding box center [279, 263] width 14 height 10
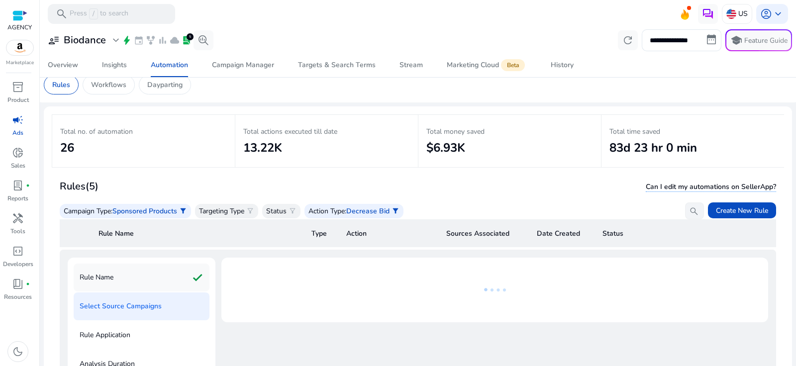
scroll to position [6, 0]
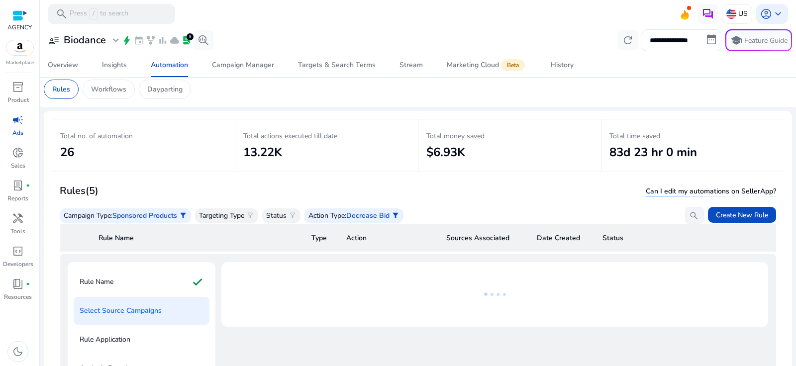
click at [69, 191] on h3 "Rules (5)" at bounding box center [79, 191] width 39 height 12
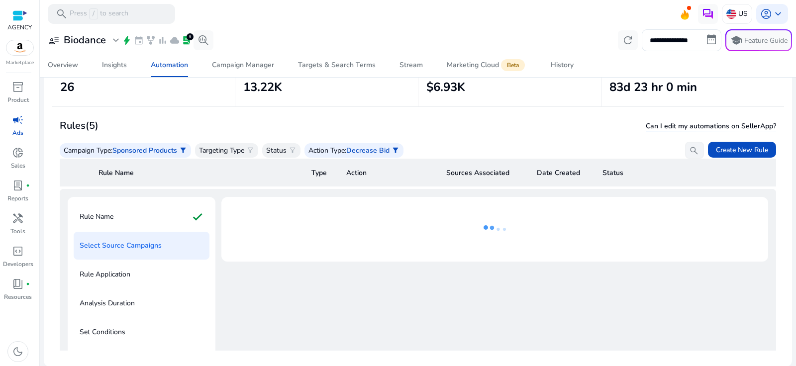
click at [123, 246] on p "Select Source Campaigns" at bounding box center [121, 246] width 82 height 16
click at [16, 126] on div "campaign" at bounding box center [18, 120] width 28 height 16
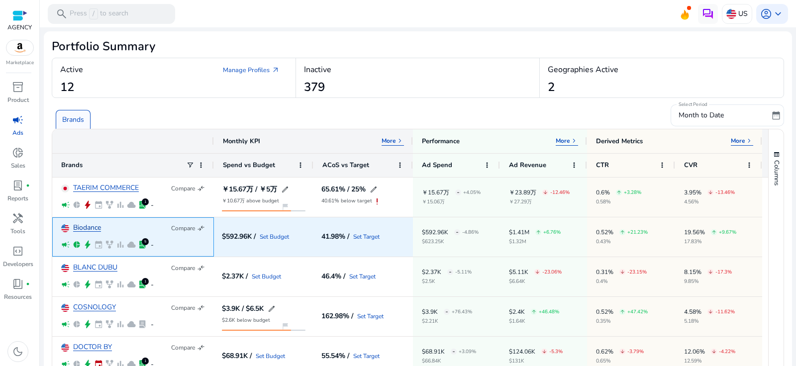
click at [78, 230] on link "Biodance" at bounding box center [87, 227] width 28 height 7
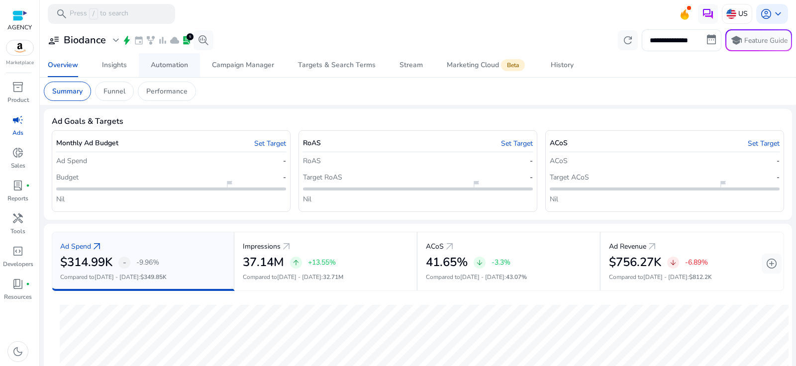
click at [178, 69] on div "Automation" at bounding box center [169, 65] width 37 height 7
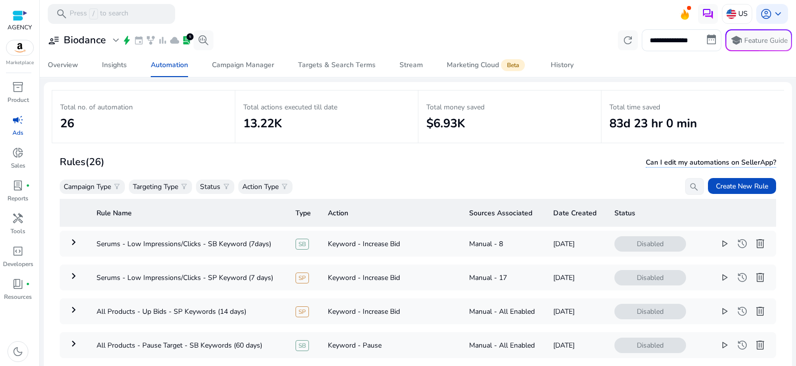
scroll to position [71, 0]
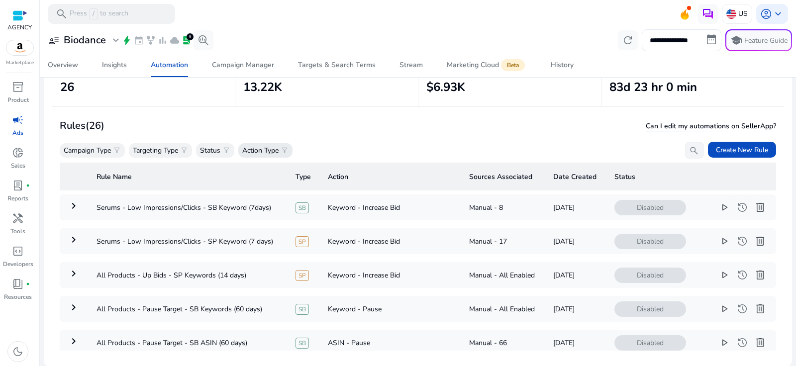
click at [272, 147] on p "Action Type" at bounding box center [260, 150] width 36 height 10
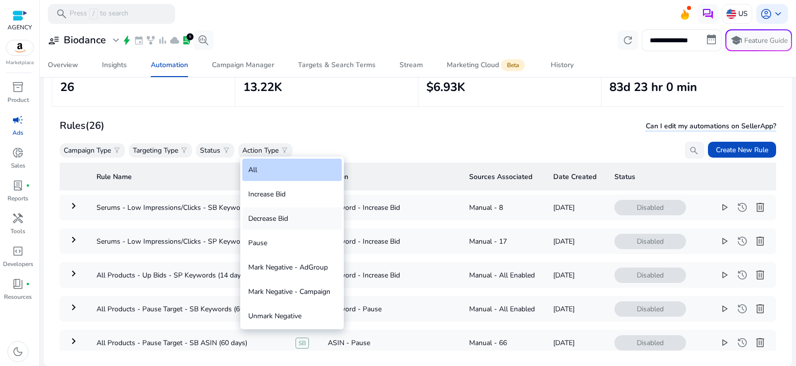
click at [284, 222] on div "Decrease Bid" at bounding box center [291, 218] width 99 height 22
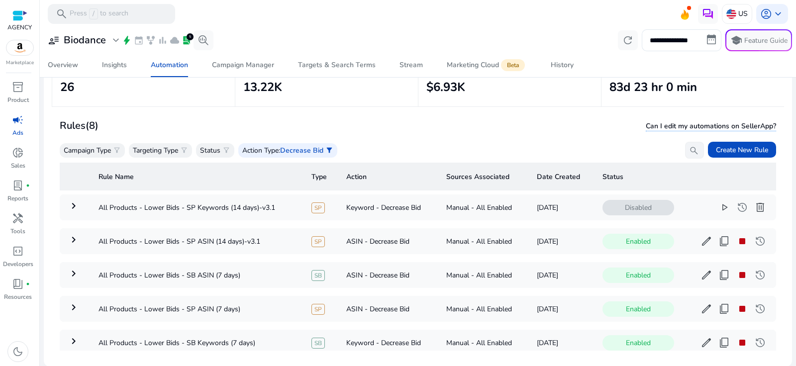
click at [174, 138] on div "Rules (8) Can I edit my automations on SellerApp? Campaign Type filter_alt Targ…" at bounding box center [418, 138] width 716 height 42
click at [174, 150] on p "Targeting Type" at bounding box center [155, 150] width 45 height 10
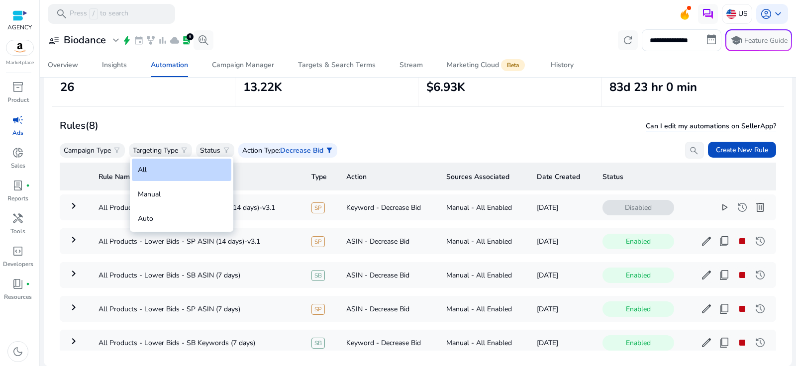
click at [101, 152] on div at bounding box center [398, 183] width 796 height 366
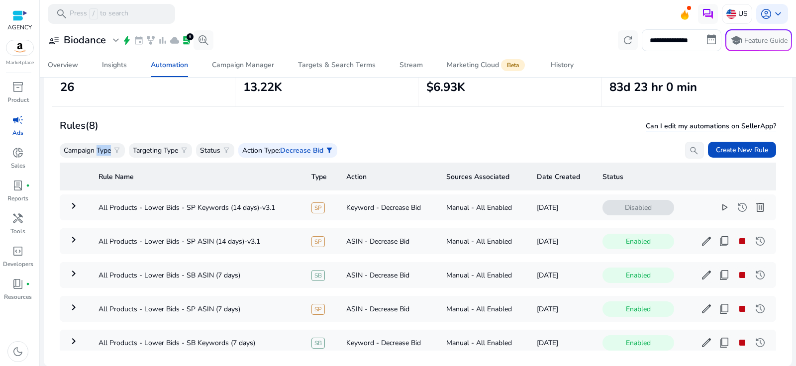
click at [101, 152] on p "Campaign Type" at bounding box center [87, 150] width 47 height 10
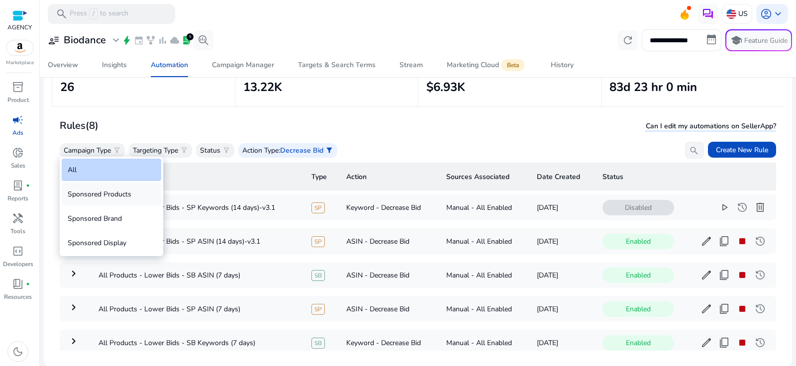
click at [101, 200] on div "Sponsored Products" at bounding box center [111, 194] width 99 height 22
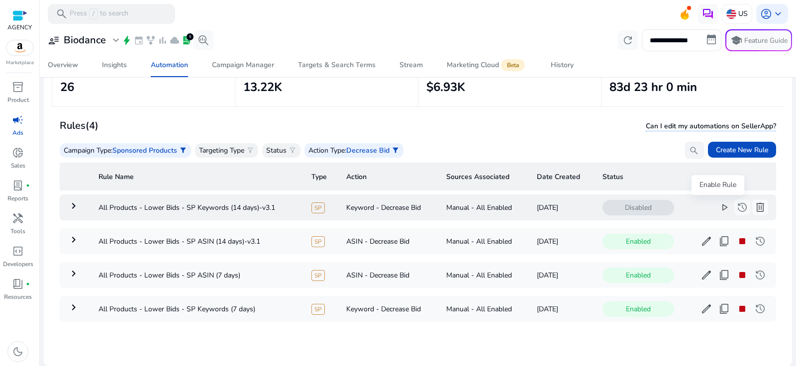
click at [718, 208] on span "play_arrow" at bounding box center [724, 207] width 12 height 12
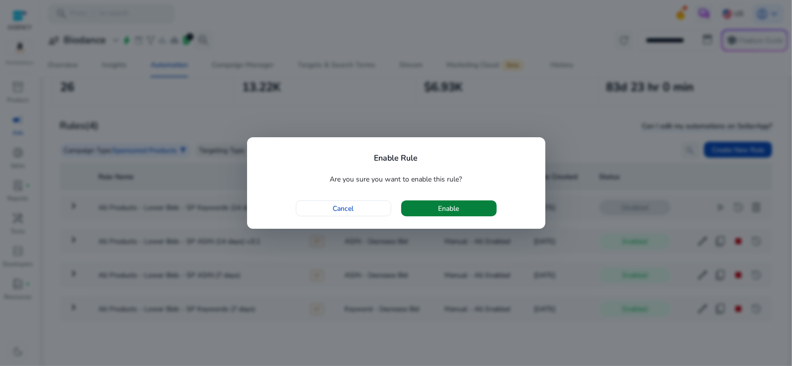
click at [462, 205] on span "button" at bounding box center [448, 208] width 95 height 24
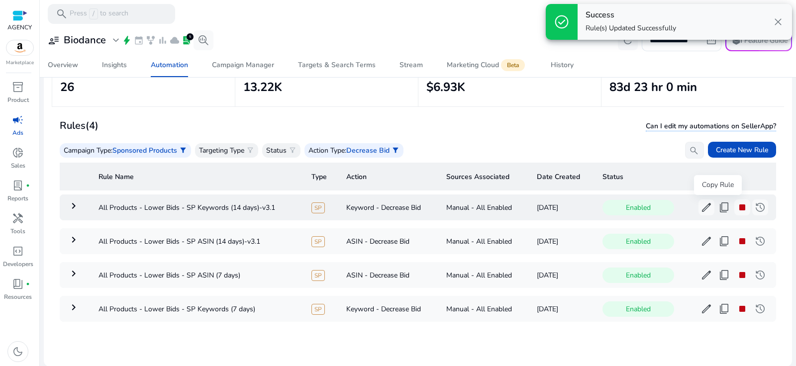
click at [718, 205] on span "content_copy" at bounding box center [724, 207] width 12 height 12
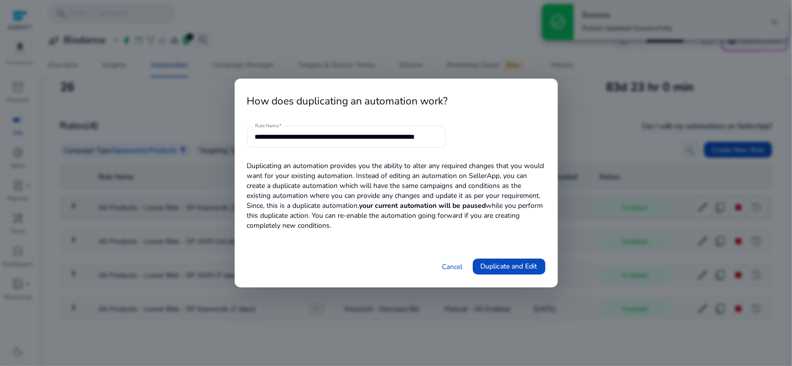
scroll to position [0, 24]
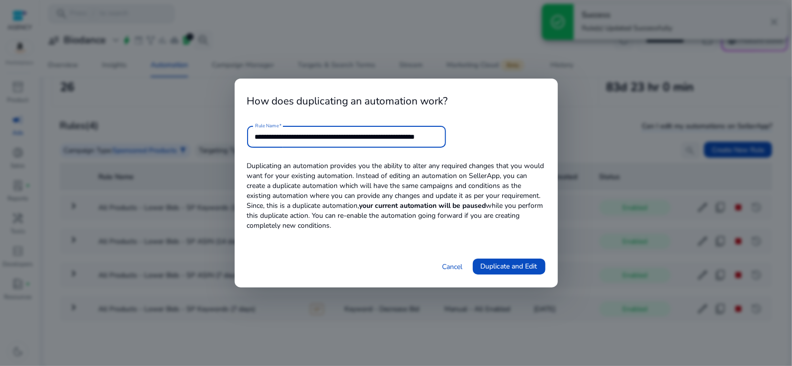
drag, startPoint x: 393, startPoint y: 136, endPoint x: 538, endPoint y: 136, distance: 145.2
click at [538, 136] on form "**********" at bounding box center [396, 137] width 298 height 22
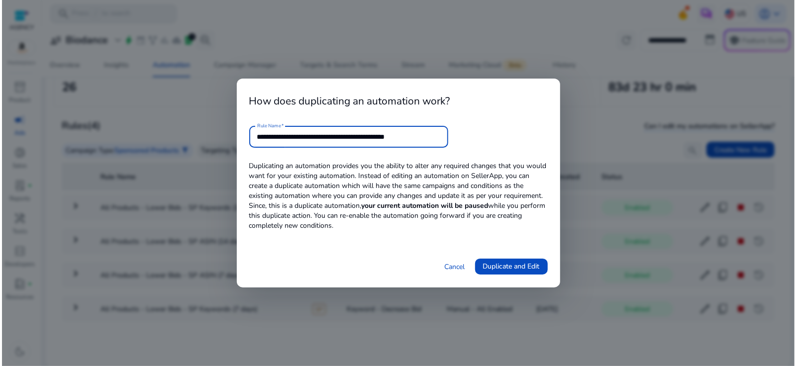
scroll to position [0, 0]
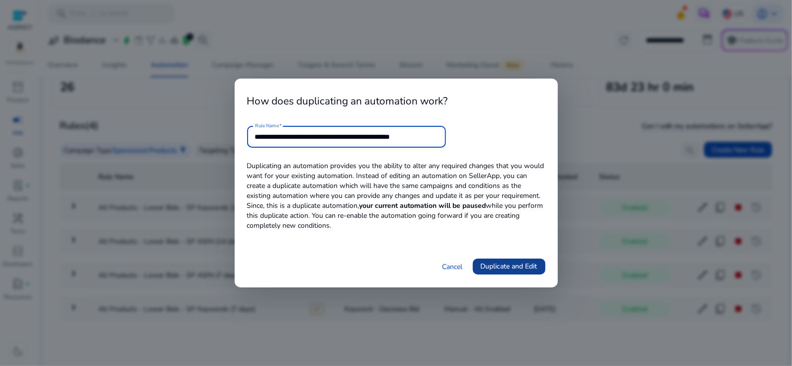
type input "**********"
click at [519, 265] on span "Duplicate and Edit" at bounding box center [509, 266] width 57 height 10
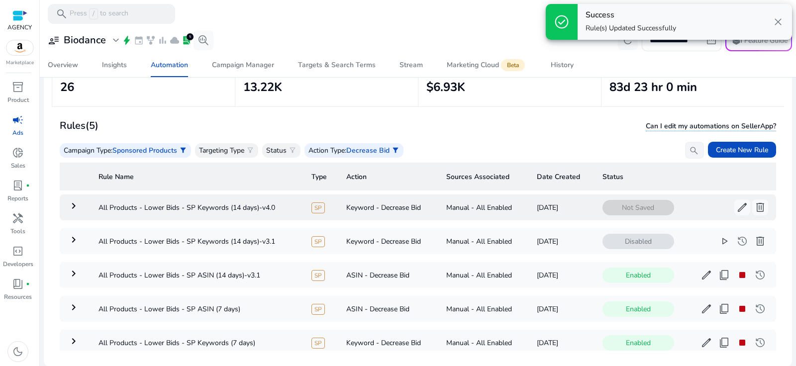
click at [69, 202] on mat-icon "keyboard_arrow_right" at bounding box center [74, 206] width 12 height 12
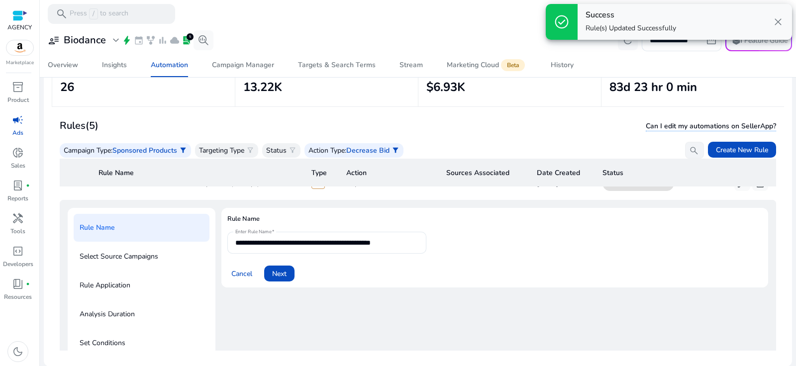
scroll to position [35, 0]
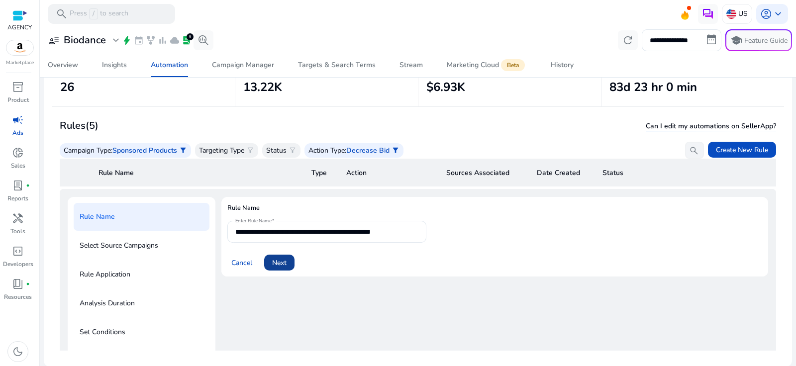
click at [289, 268] on span at bounding box center [279, 263] width 30 height 24
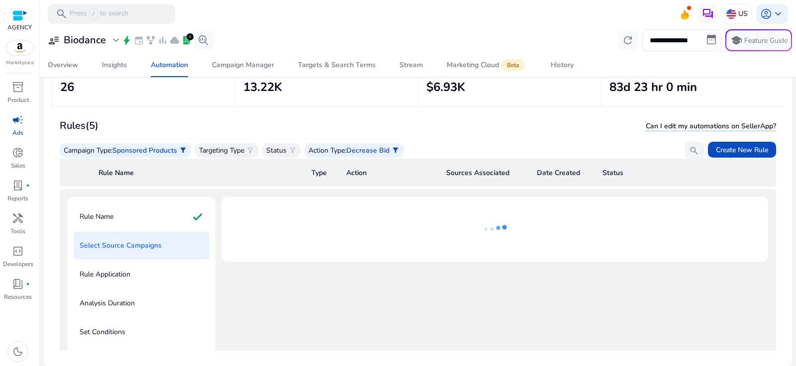
scroll to position [0, 0]
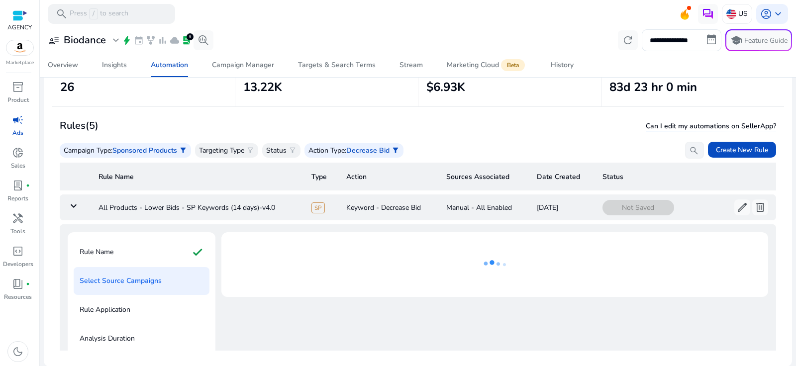
click at [70, 211] on td "keyboard_arrow_down" at bounding box center [75, 207] width 31 height 26
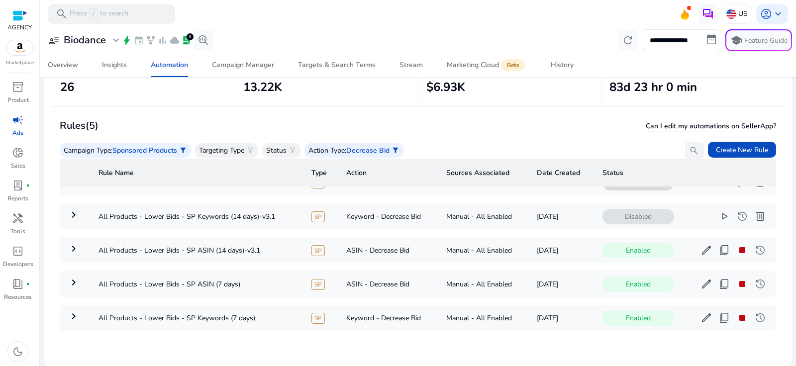
scroll to position [31, 0]
click at [718, 210] on span "play_arrow" at bounding box center [724, 216] width 12 height 12
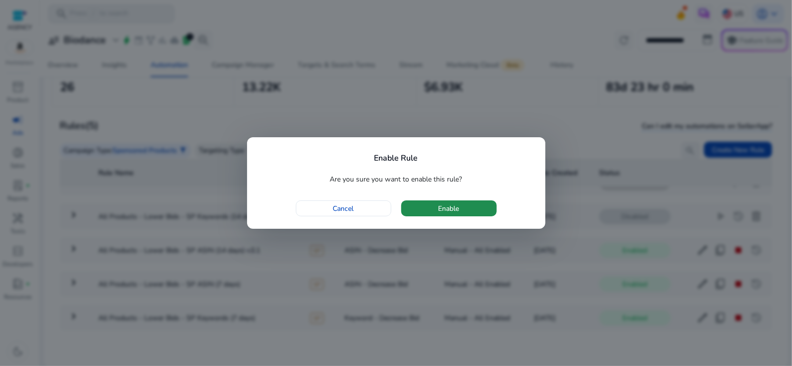
click at [484, 209] on span "button" at bounding box center [448, 208] width 95 height 24
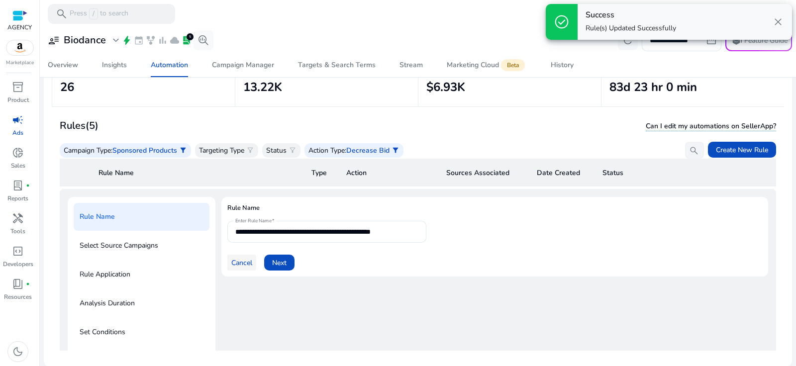
scroll to position [0, 0]
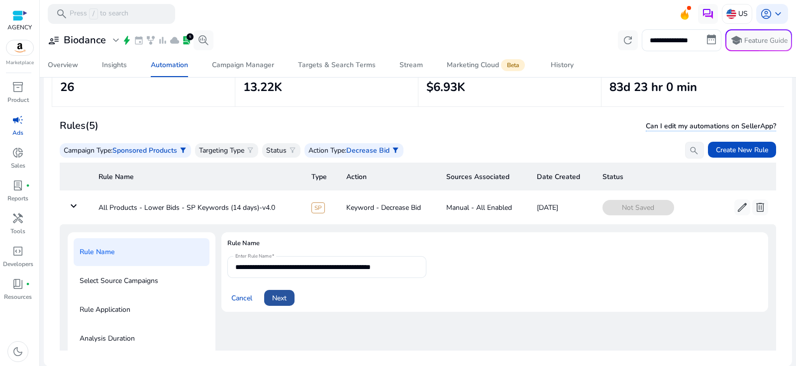
click at [288, 296] on span at bounding box center [279, 298] width 30 height 24
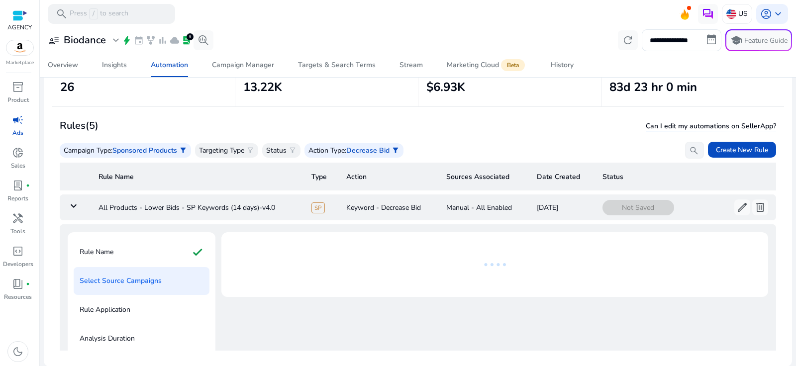
click at [74, 202] on mat-icon "keyboard_arrow_down" at bounding box center [74, 206] width 12 height 12
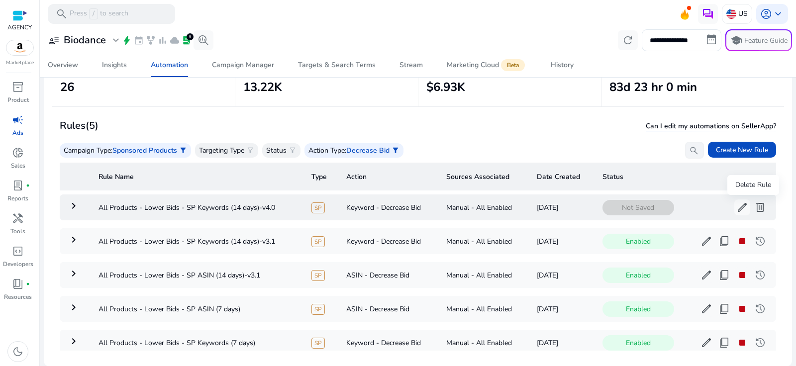
click at [754, 205] on span "delete" at bounding box center [760, 207] width 12 height 12
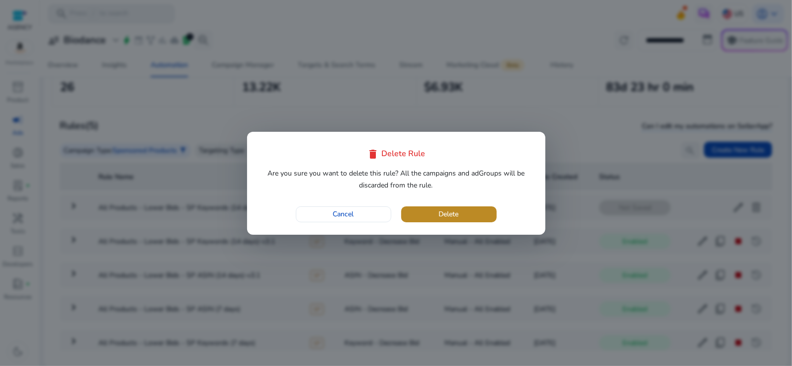
click at [484, 216] on span "button" at bounding box center [448, 214] width 95 height 24
